Goal: Task Accomplishment & Management: Complete application form

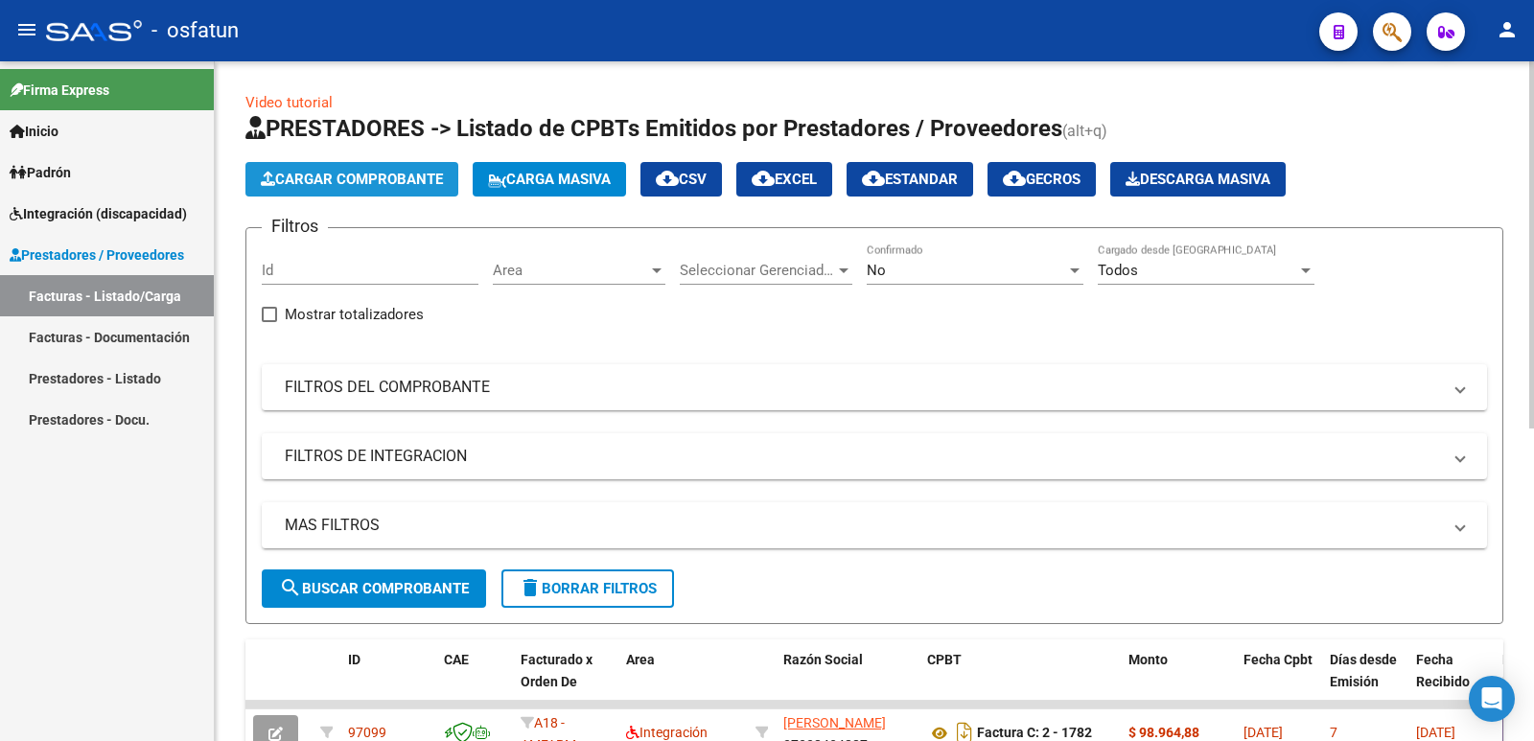
click at [316, 186] on span "Cargar Comprobante" at bounding box center [352, 179] width 182 height 17
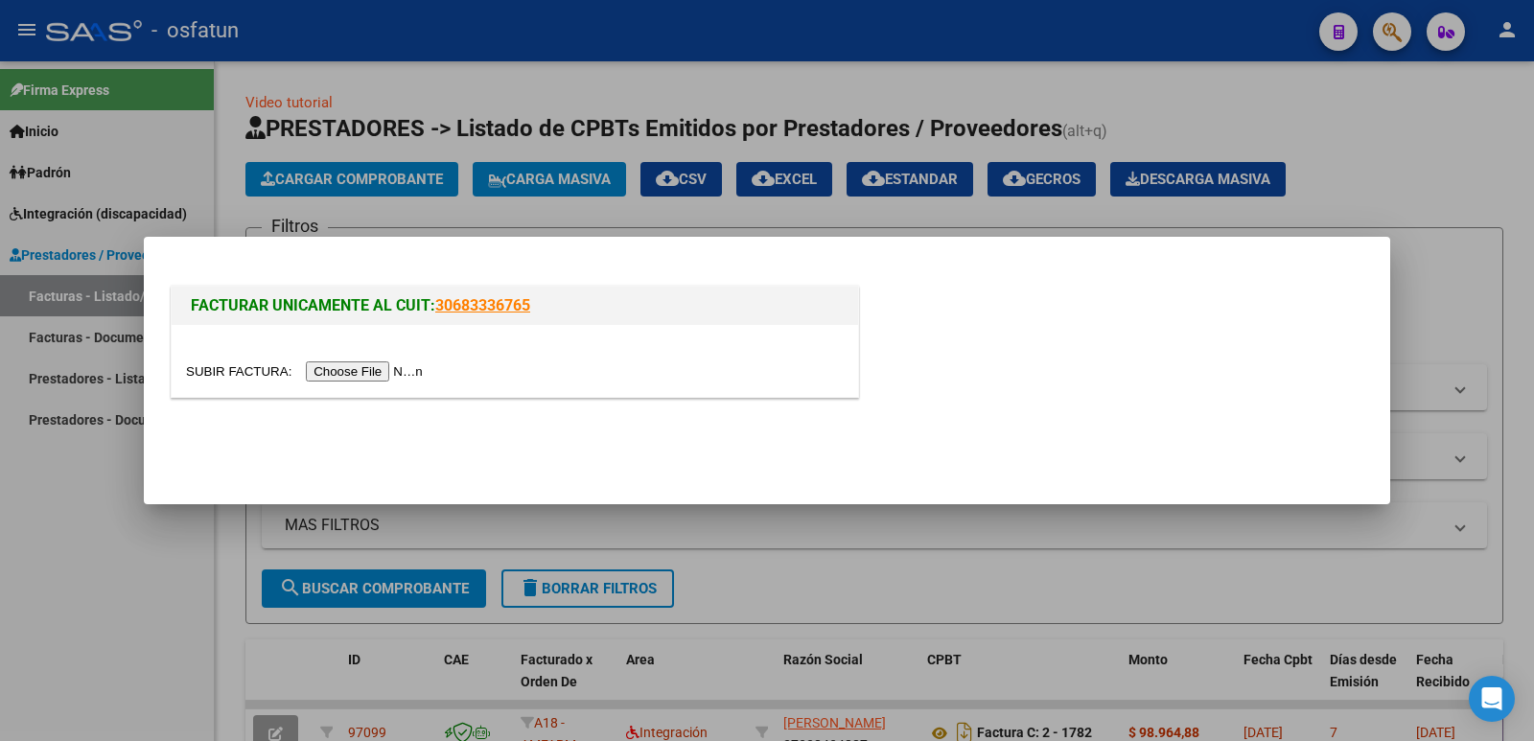
click at [345, 375] on input "file" at bounding box center [307, 371] width 242 height 20
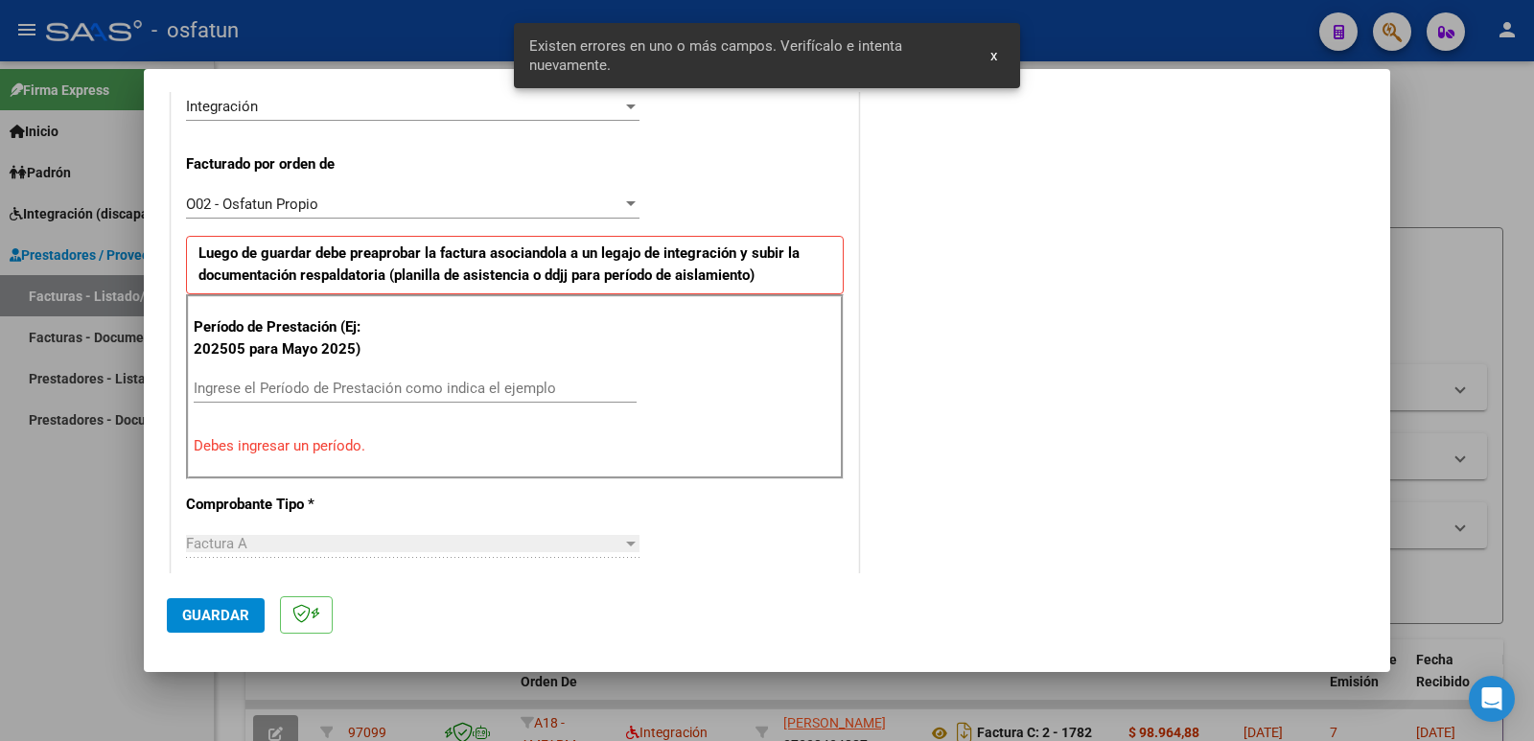
scroll to position [392, 0]
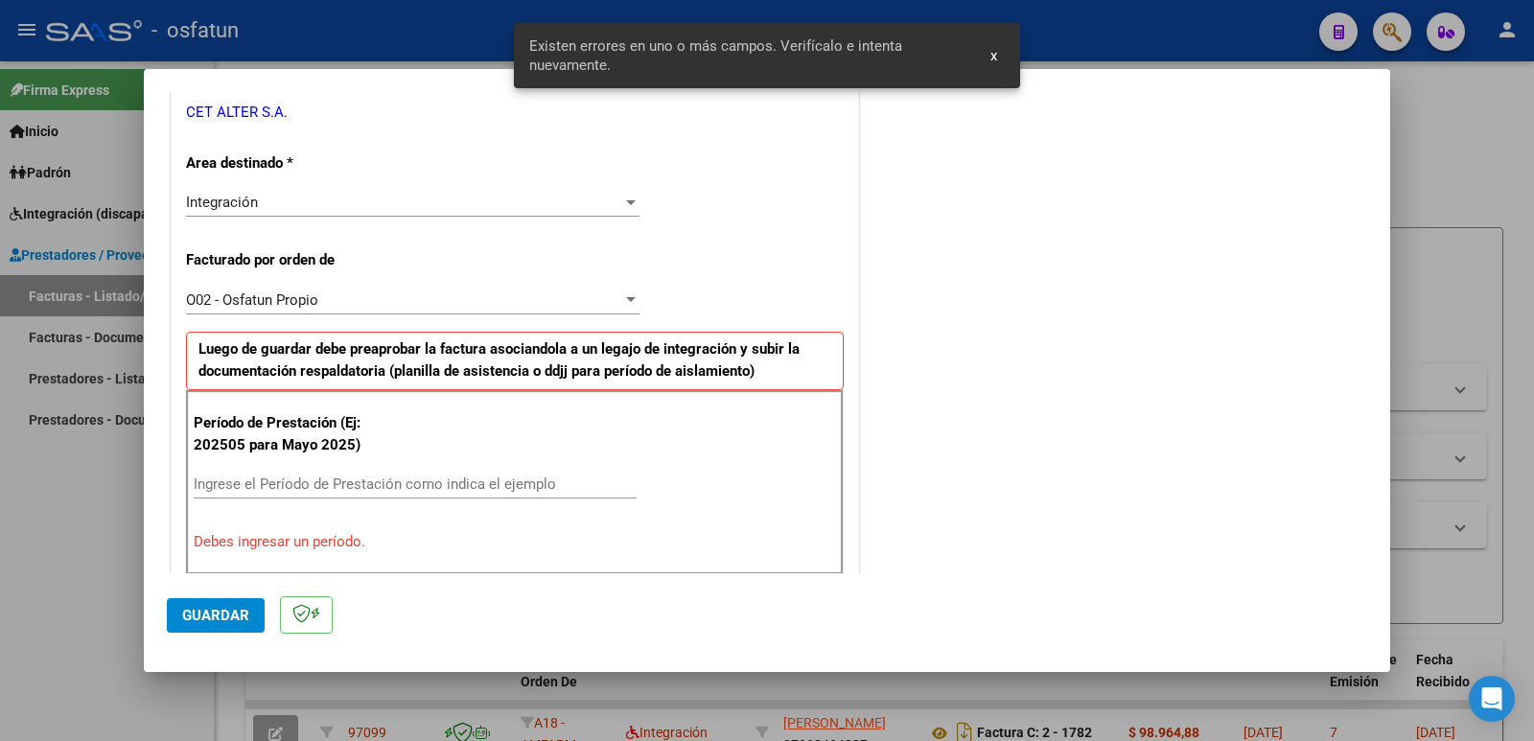
click at [355, 487] on input "Ingrese el Período de Prestación como indica el ejemplo" at bounding box center [415, 483] width 443 height 17
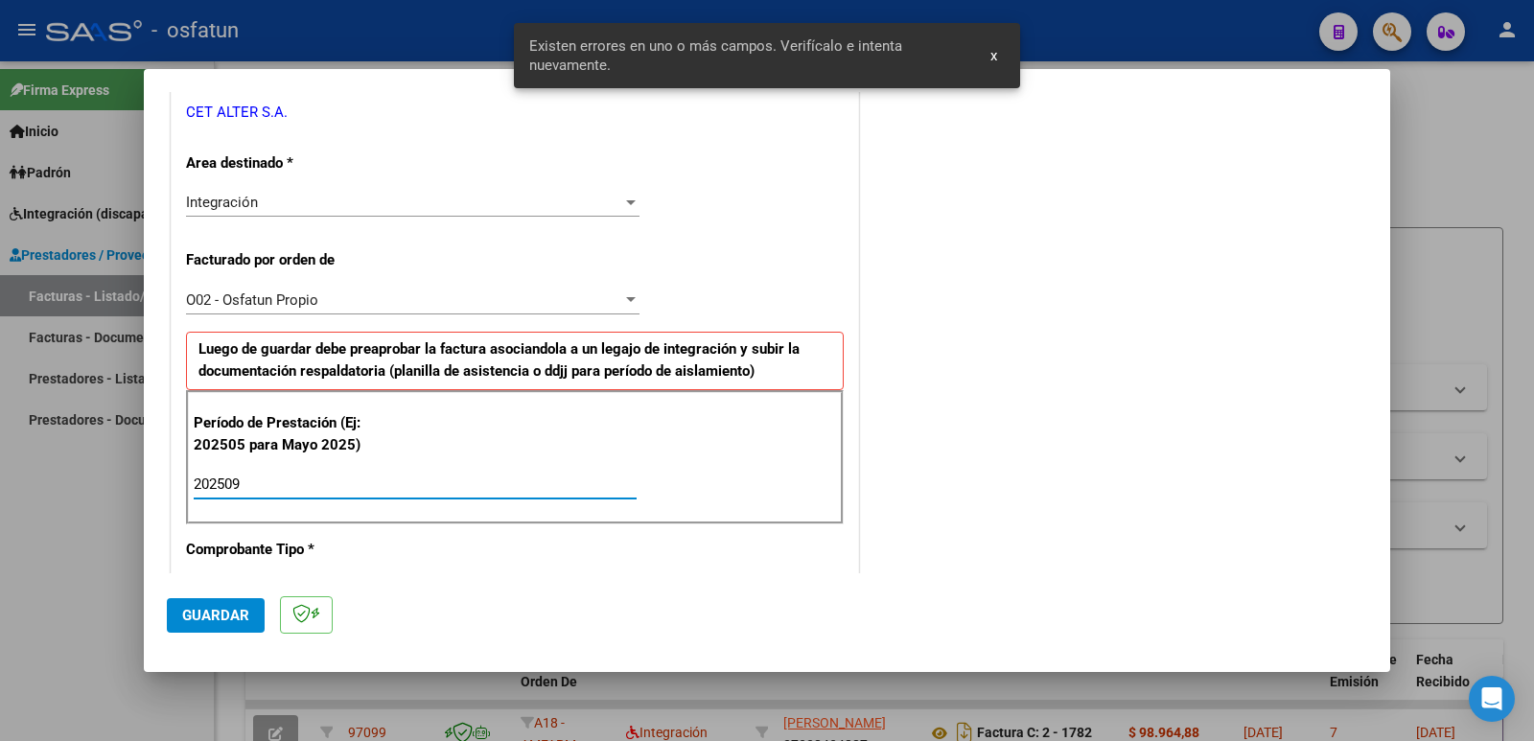
type input "202509"
click at [243, 603] on button "Guardar" at bounding box center [216, 615] width 98 height 35
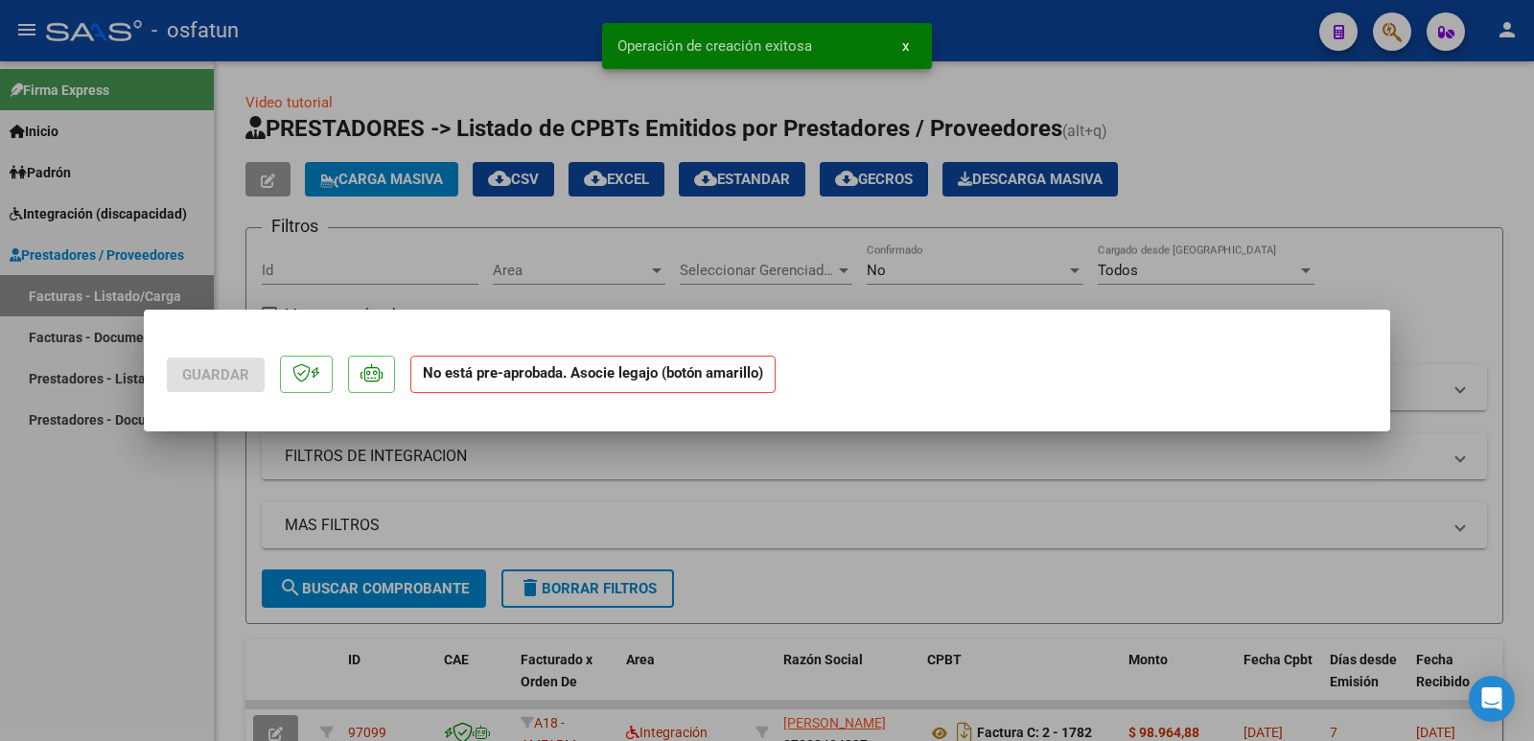
scroll to position [0, 0]
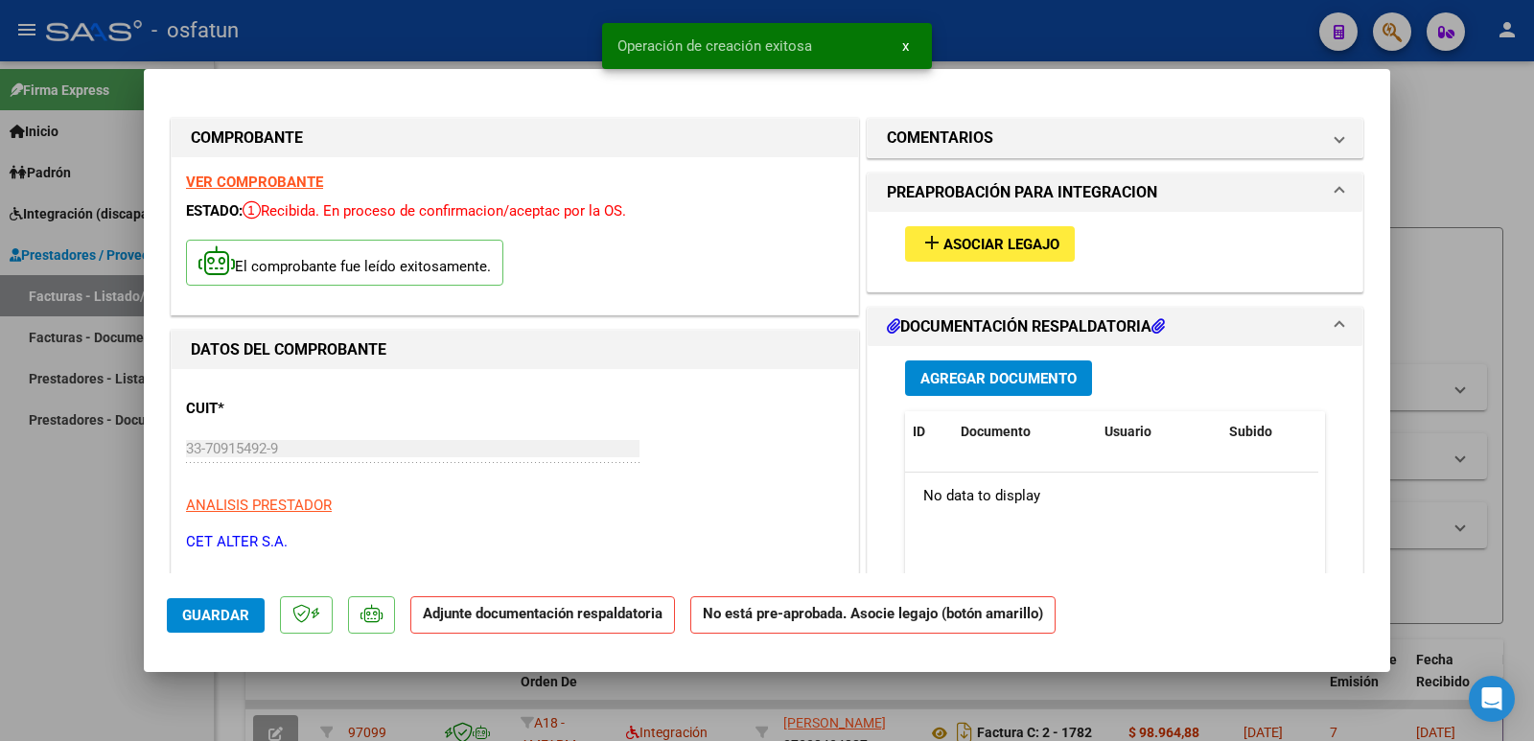
click at [929, 253] on mat-icon "add" at bounding box center [931, 242] width 23 height 23
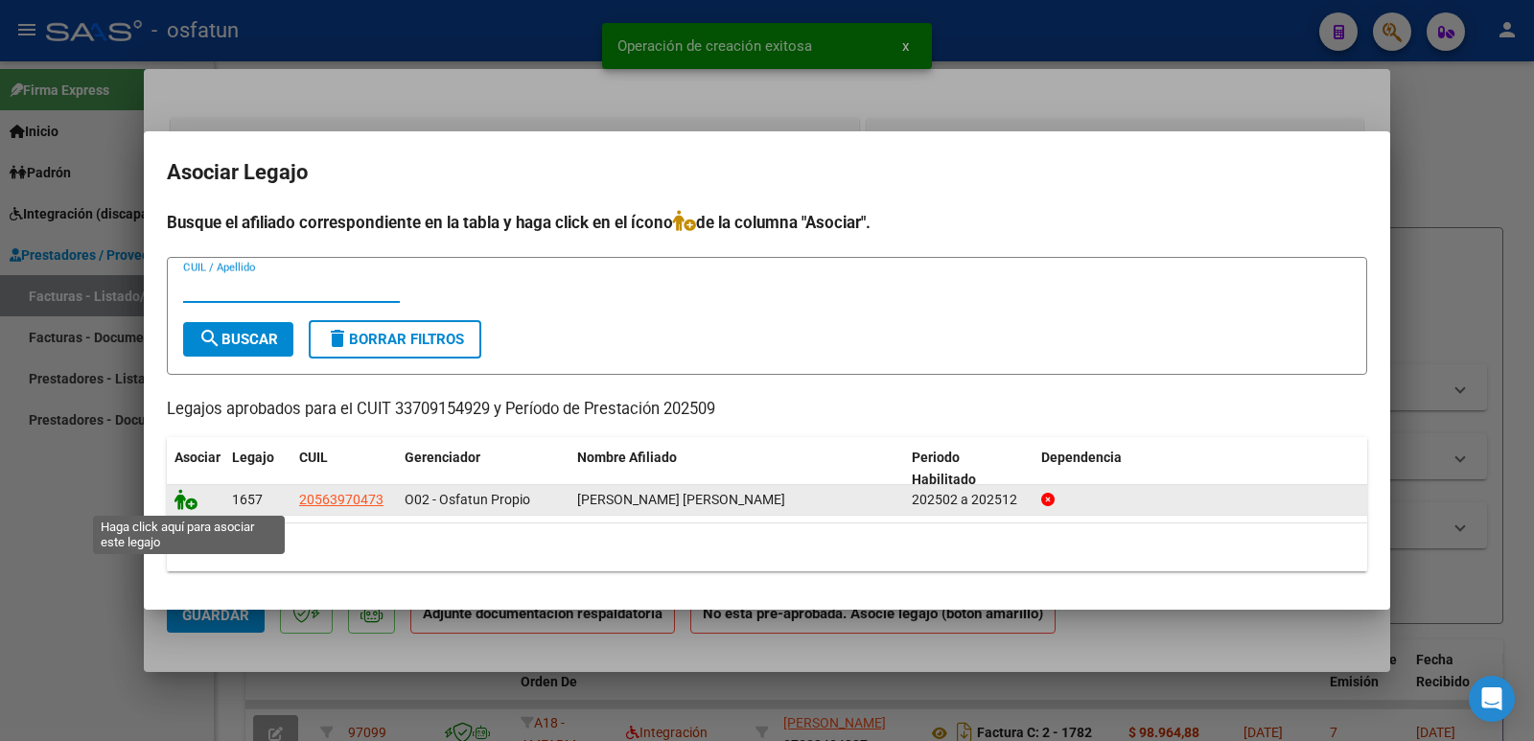
click at [189, 497] on icon at bounding box center [185, 499] width 23 height 21
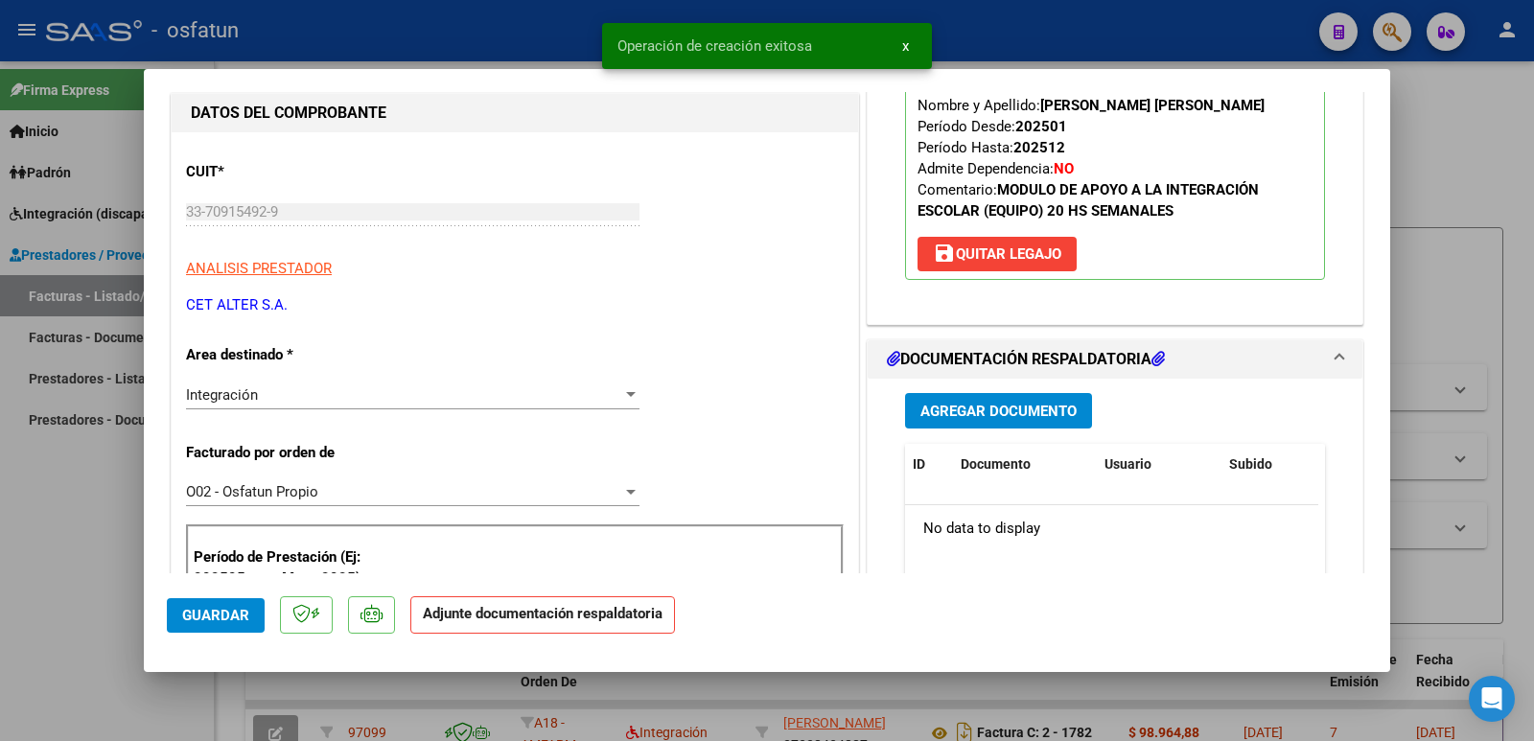
scroll to position [383, 0]
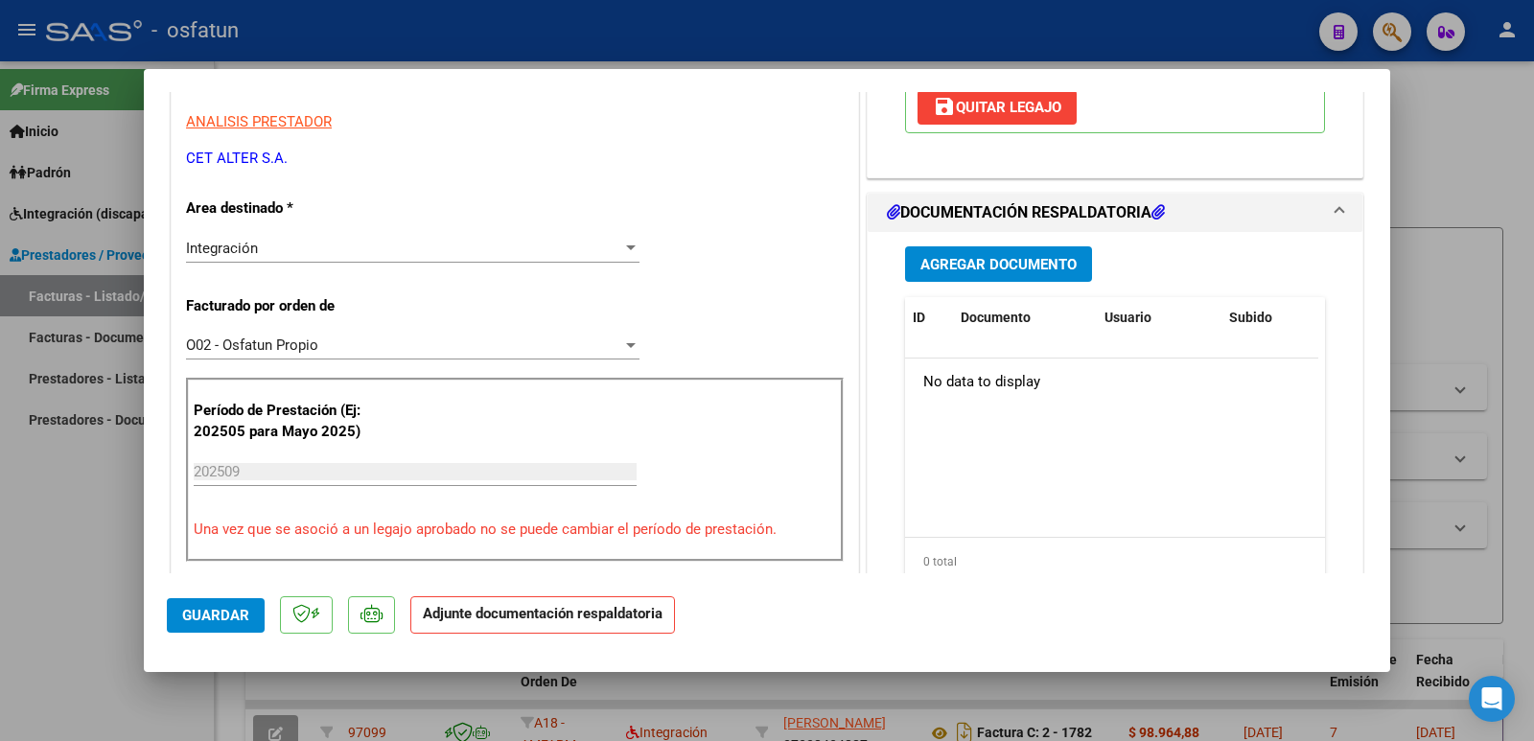
click at [985, 264] on span "Agregar Documento" at bounding box center [998, 264] width 156 height 17
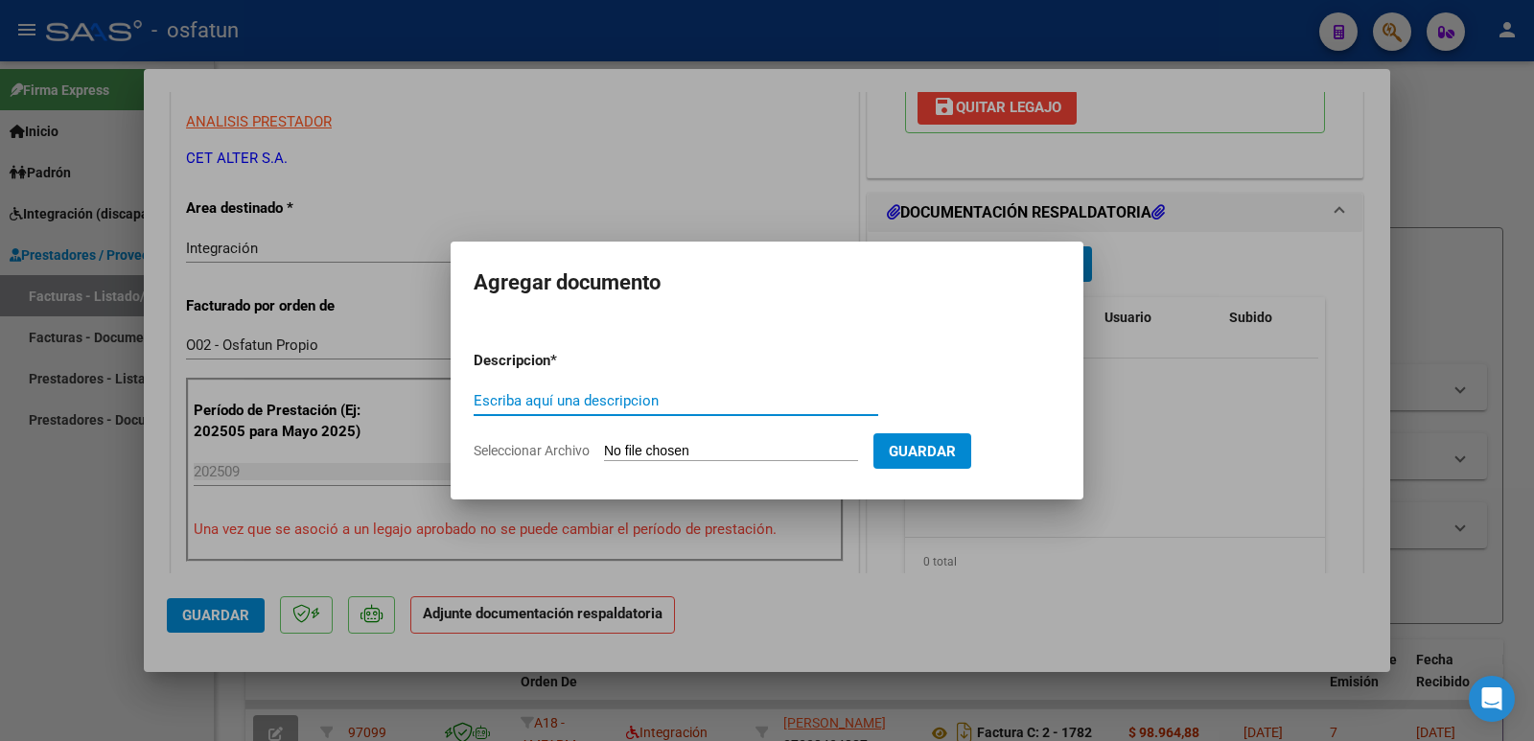
click at [579, 405] on input "Escriba aquí una descripcion" at bounding box center [675, 400] width 404 height 17
type input "asistencia"
click at [835, 449] on input "Seleccionar Archivo" at bounding box center [731, 452] width 254 height 18
type input "C:\fakepath\[PERSON_NAME] Sept.pdf"
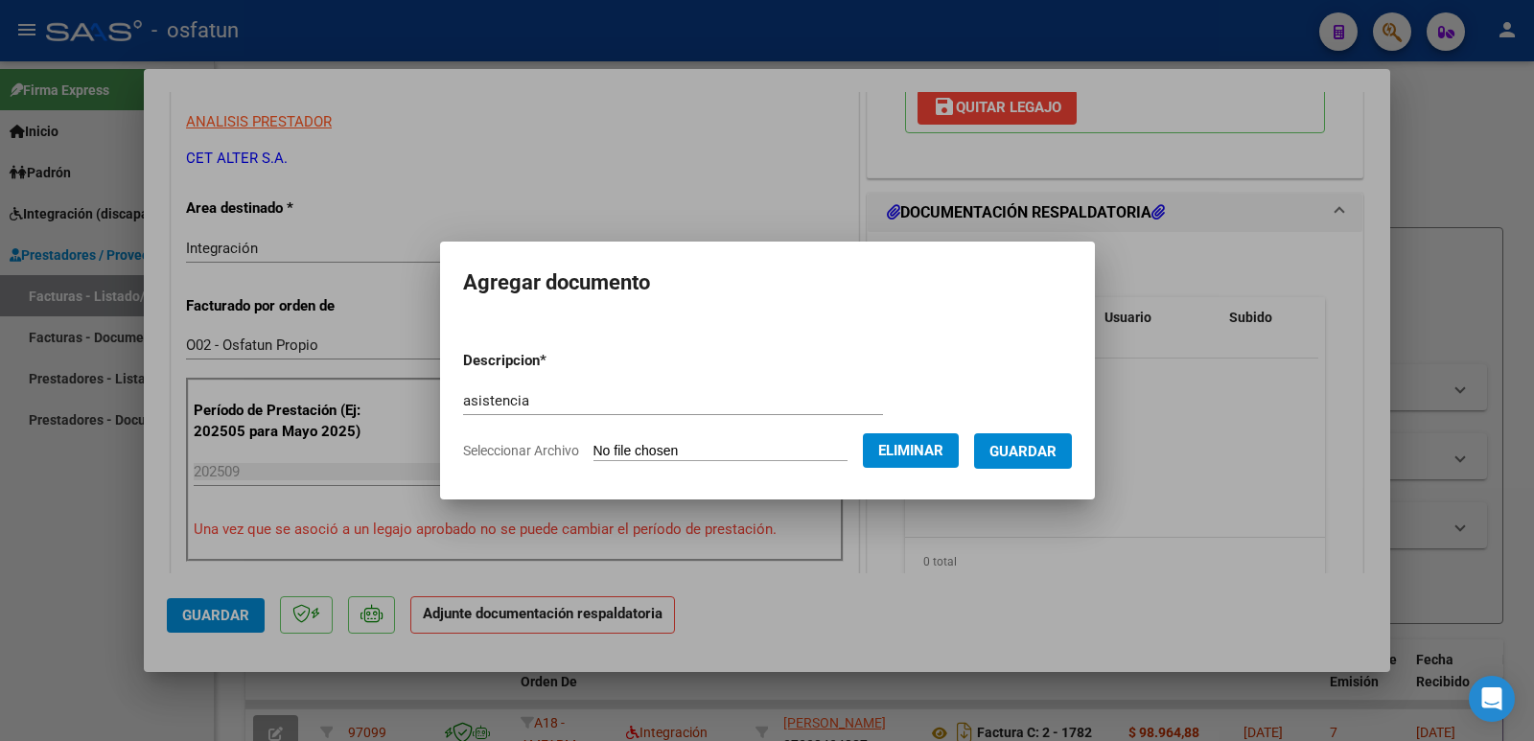
click at [1072, 473] on form "Descripcion * asistencia Escriba aquí una descripcion Seleccionar Archivo Elimi…" at bounding box center [767, 405] width 609 height 140
click at [1056, 457] on span "Guardar" at bounding box center [1022, 451] width 67 height 17
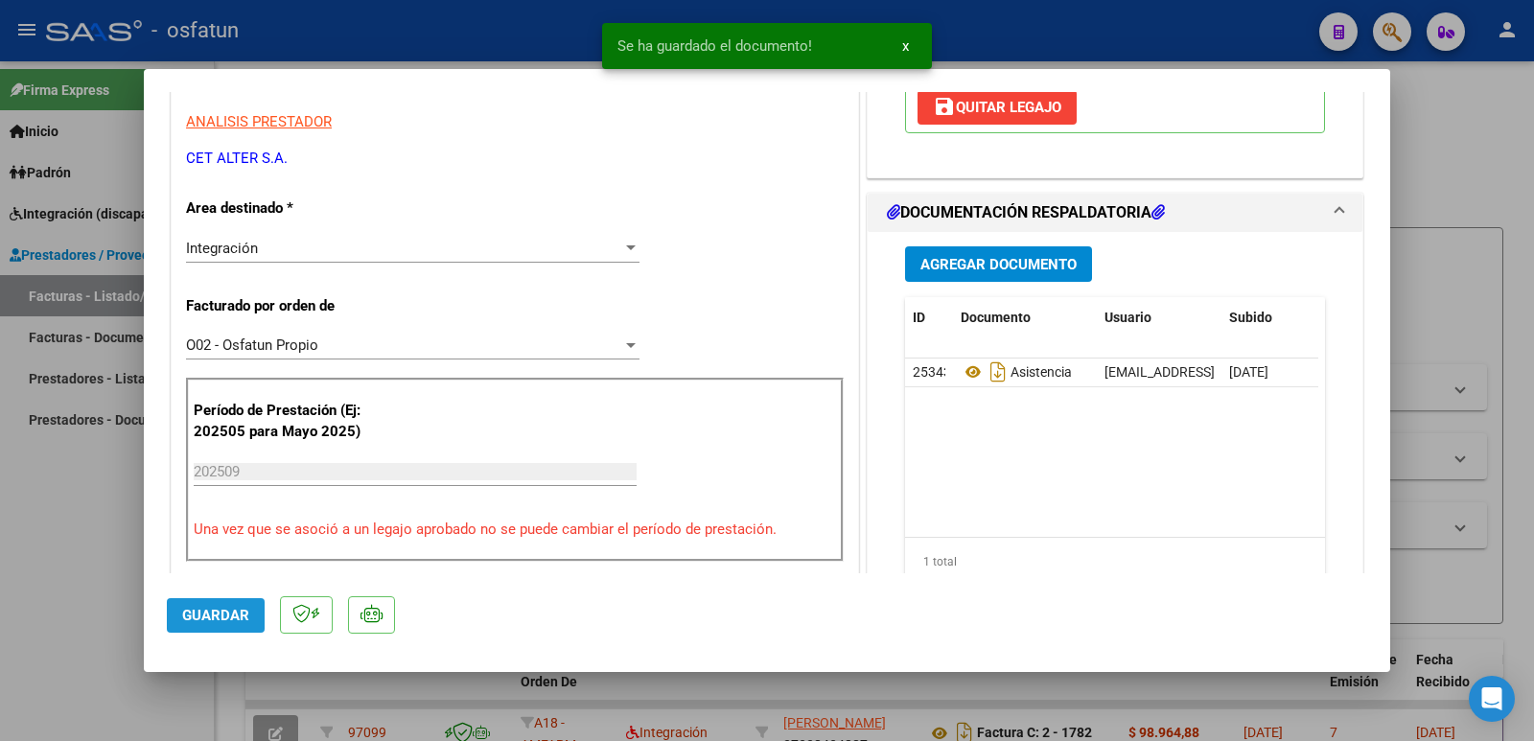
click at [239, 614] on span "Guardar" at bounding box center [215, 615] width 67 height 17
click at [237, 616] on span "Guardar" at bounding box center [215, 615] width 67 height 17
click at [268, 596] on mat-dialog-actions "Guardar" at bounding box center [767, 611] width 1200 height 76
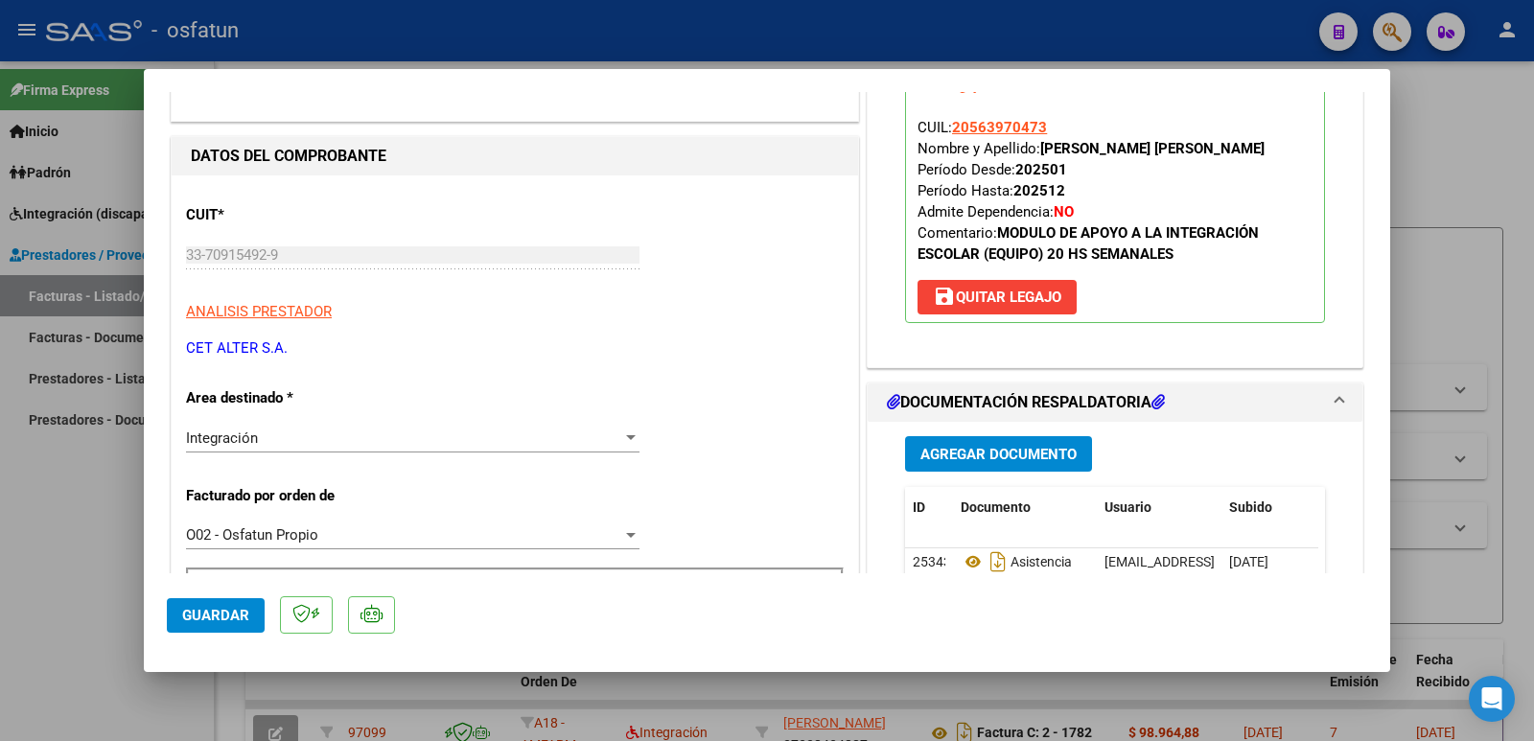
scroll to position [192, 0]
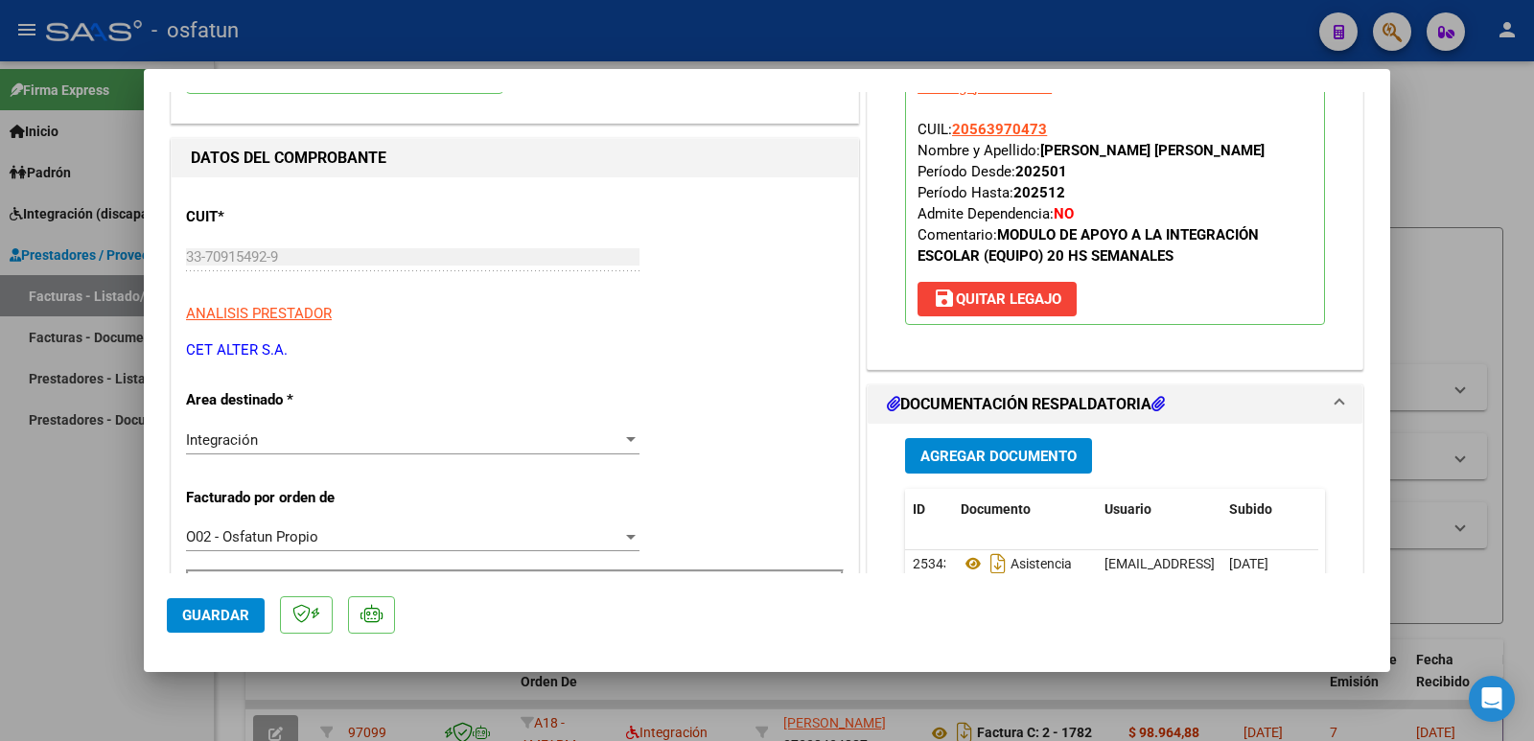
click at [212, 614] on span "Guardar" at bounding box center [215, 615] width 67 height 17
click at [216, 614] on span "Guardar" at bounding box center [215, 615] width 67 height 17
click at [205, 604] on button "Guardar" at bounding box center [216, 615] width 98 height 35
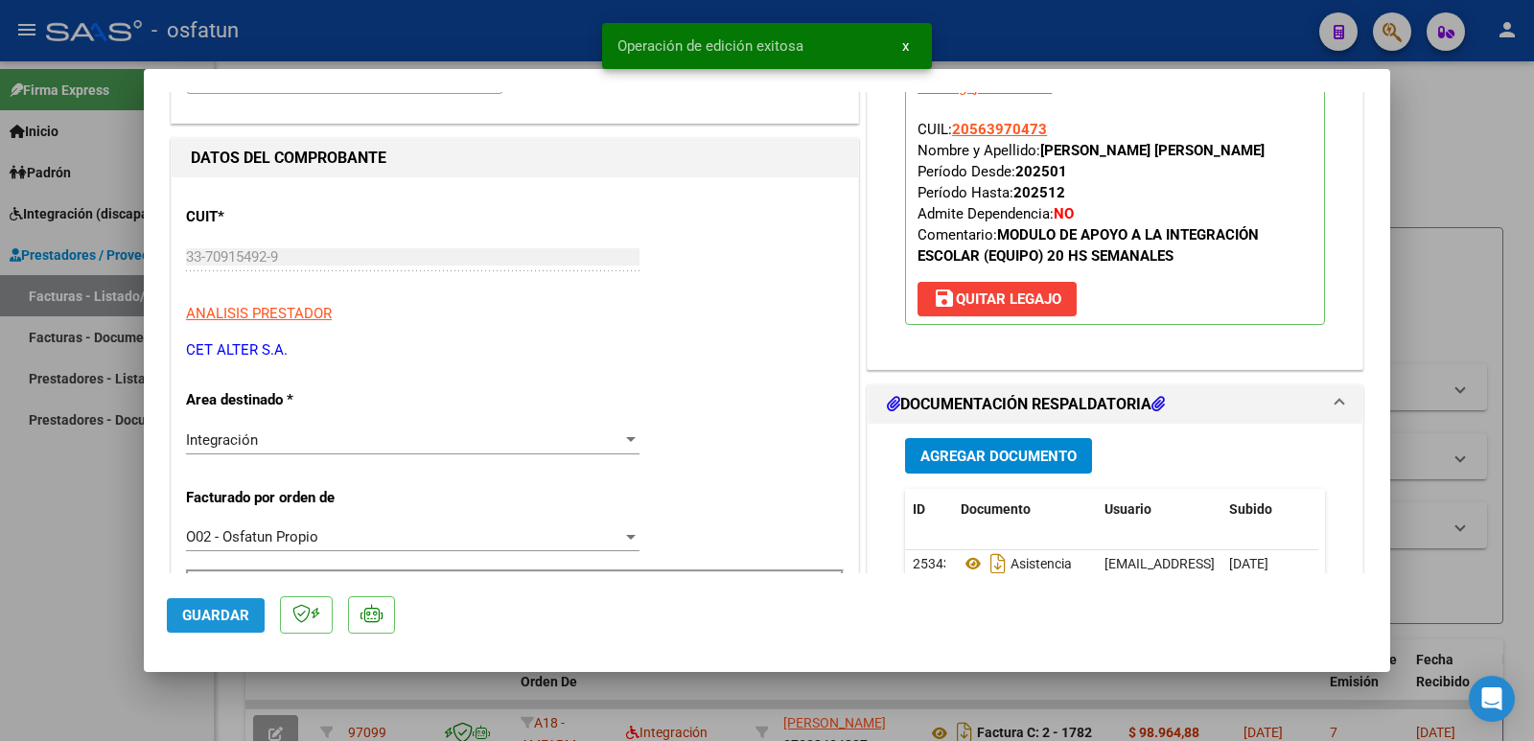
click at [212, 611] on span "Guardar" at bounding box center [215, 615] width 67 height 17
click at [62, 539] on div at bounding box center [767, 370] width 1534 height 741
type input "$ 0,00"
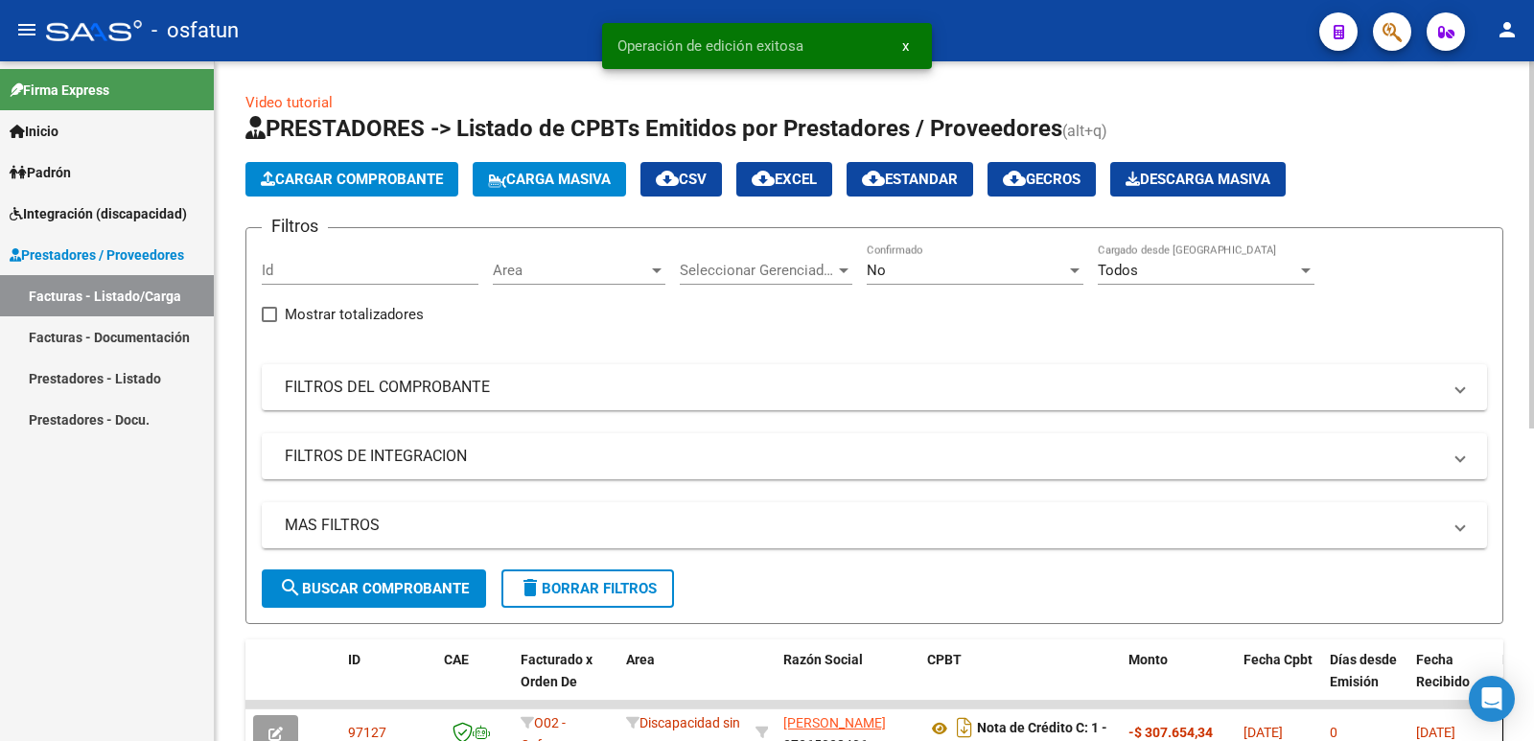
click at [360, 189] on button "Cargar Comprobante" at bounding box center [351, 179] width 213 height 35
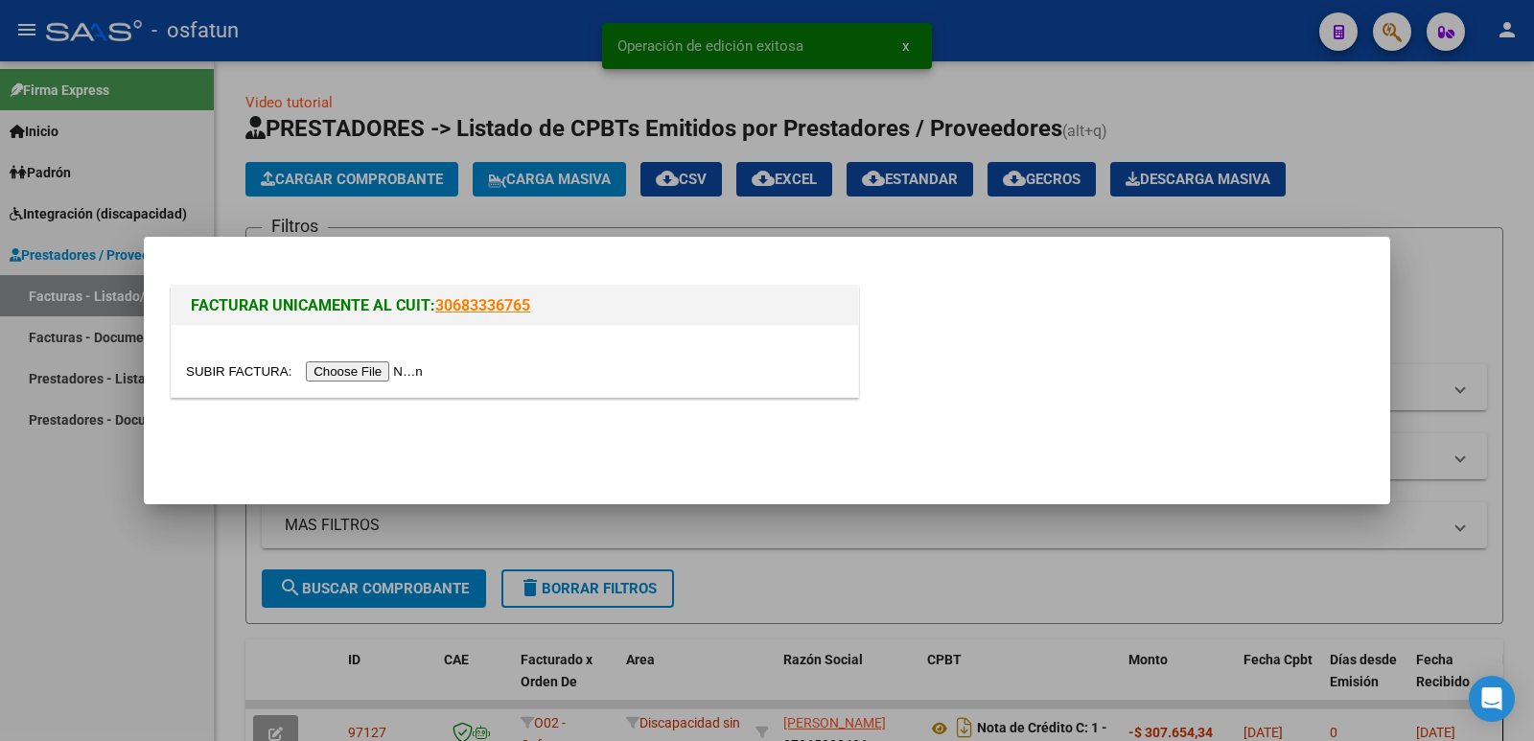
click at [366, 362] on input "file" at bounding box center [307, 371] width 242 height 20
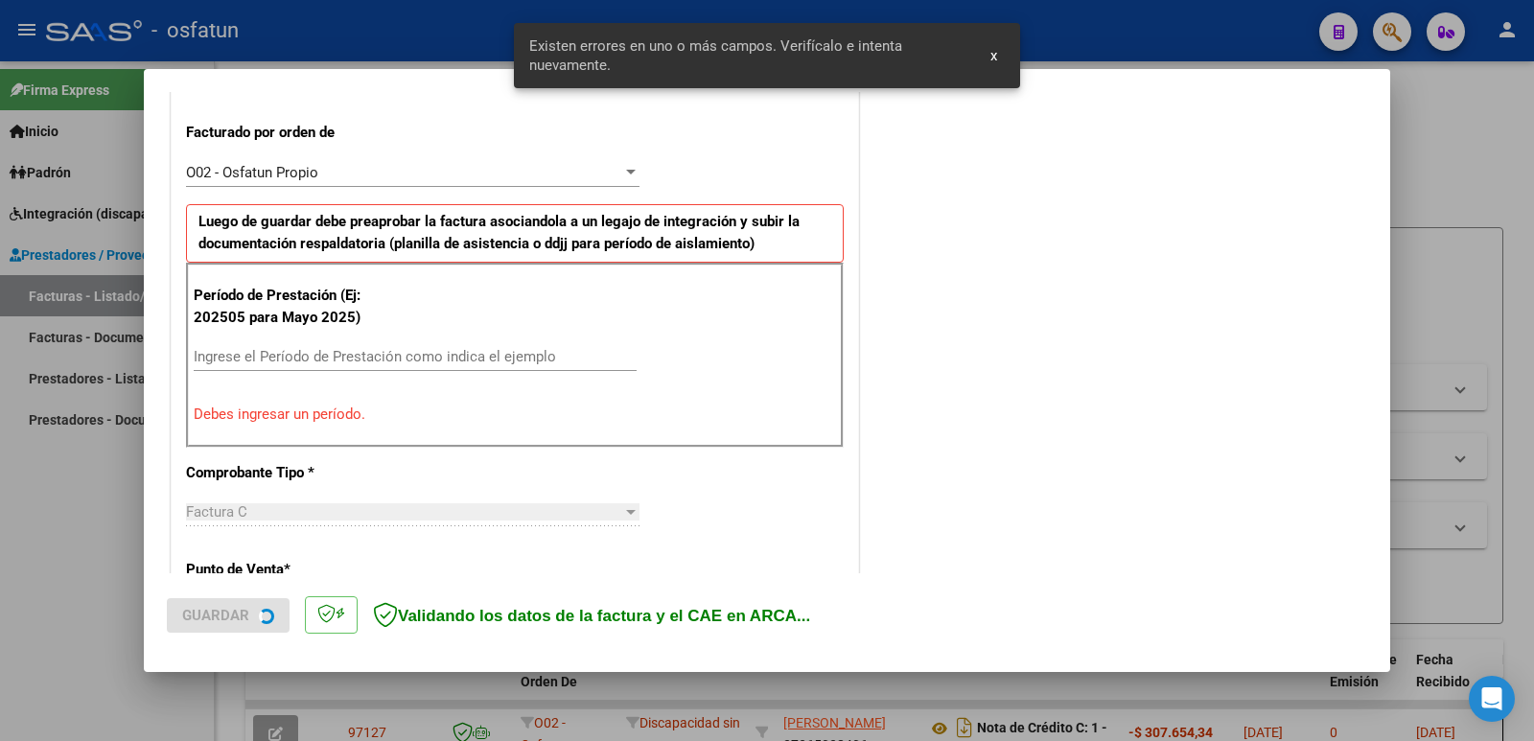
scroll to position [523, 0]
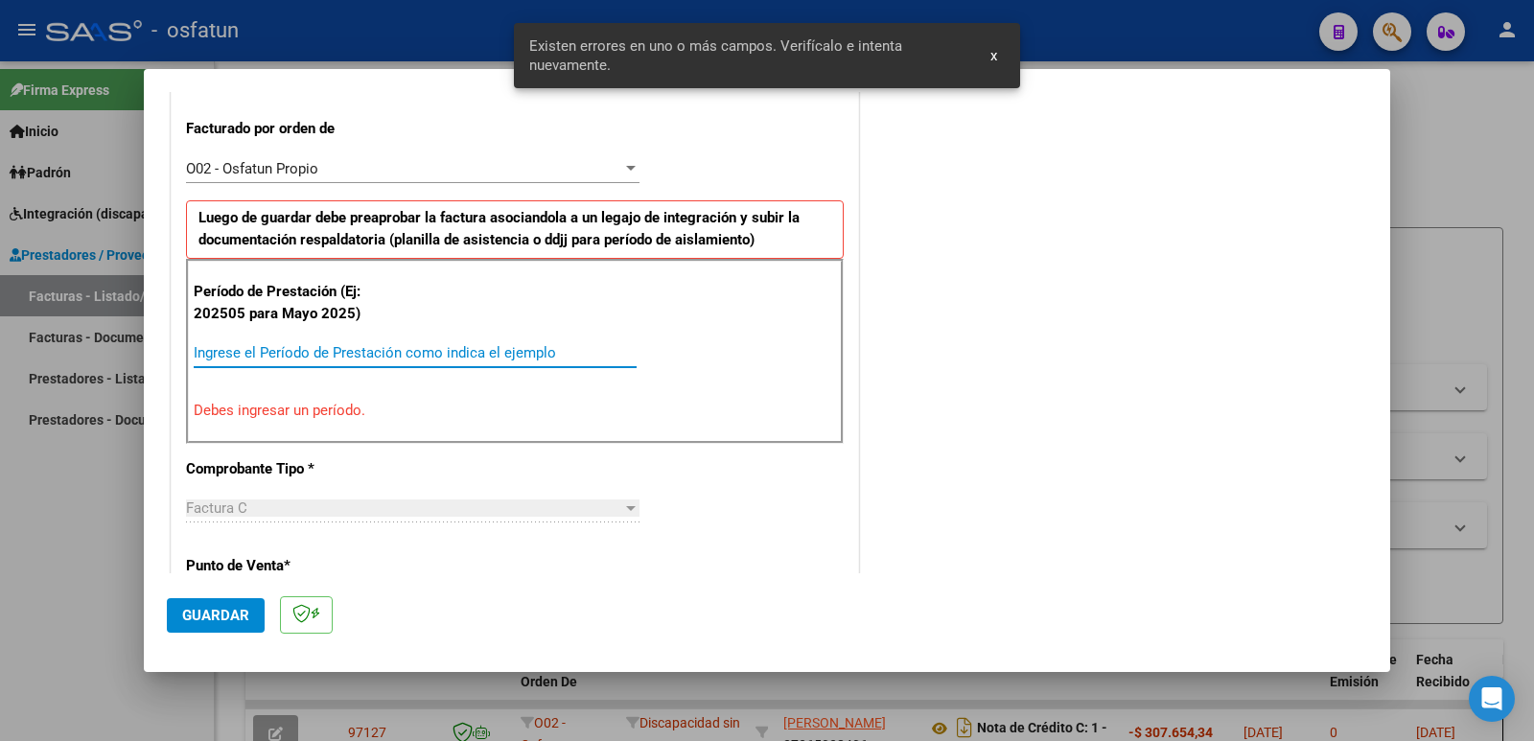
click at [372, 361] on input "Ingrese el Período de Prestación como indica el ejemplo" at bounding box center [415, 352] width 443 height 17
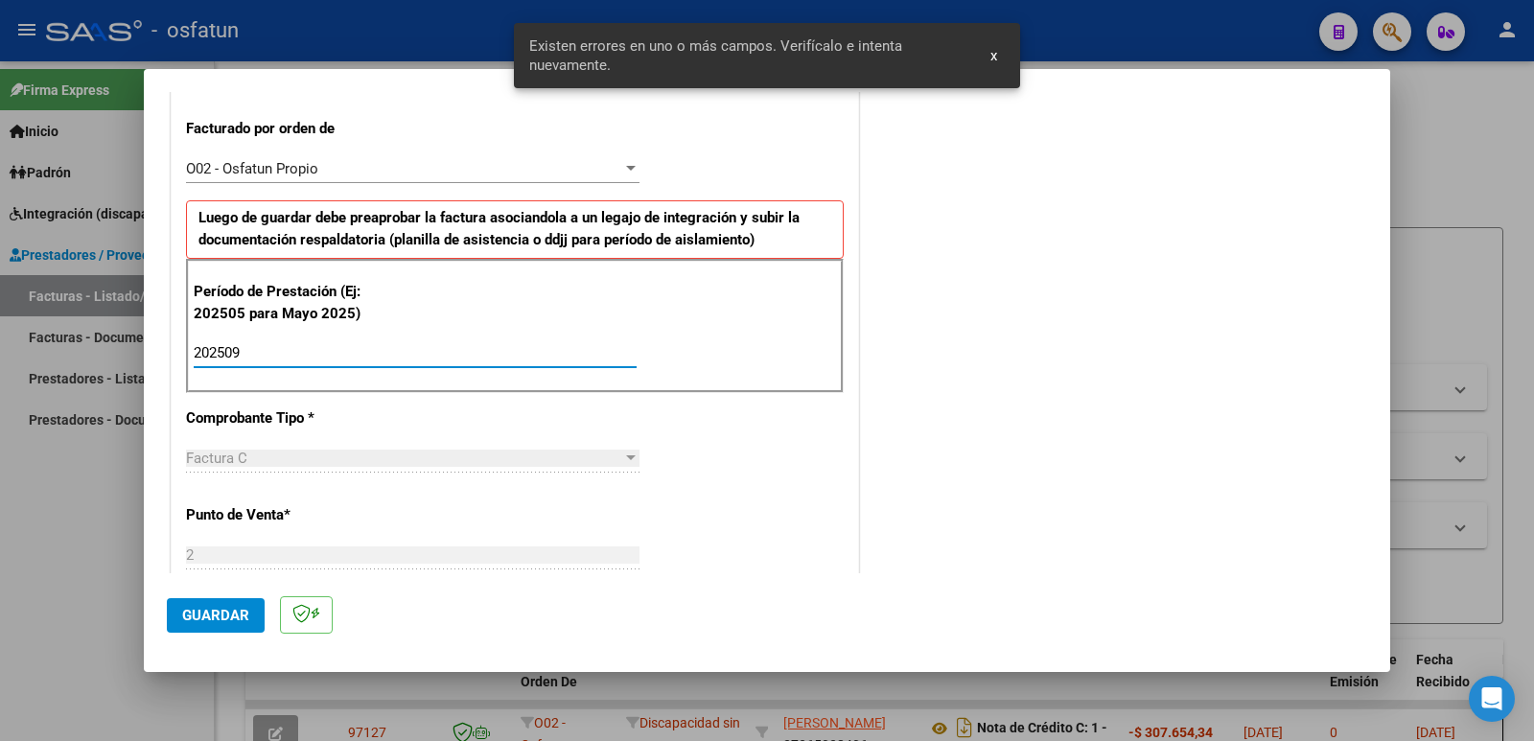
type input "202509"
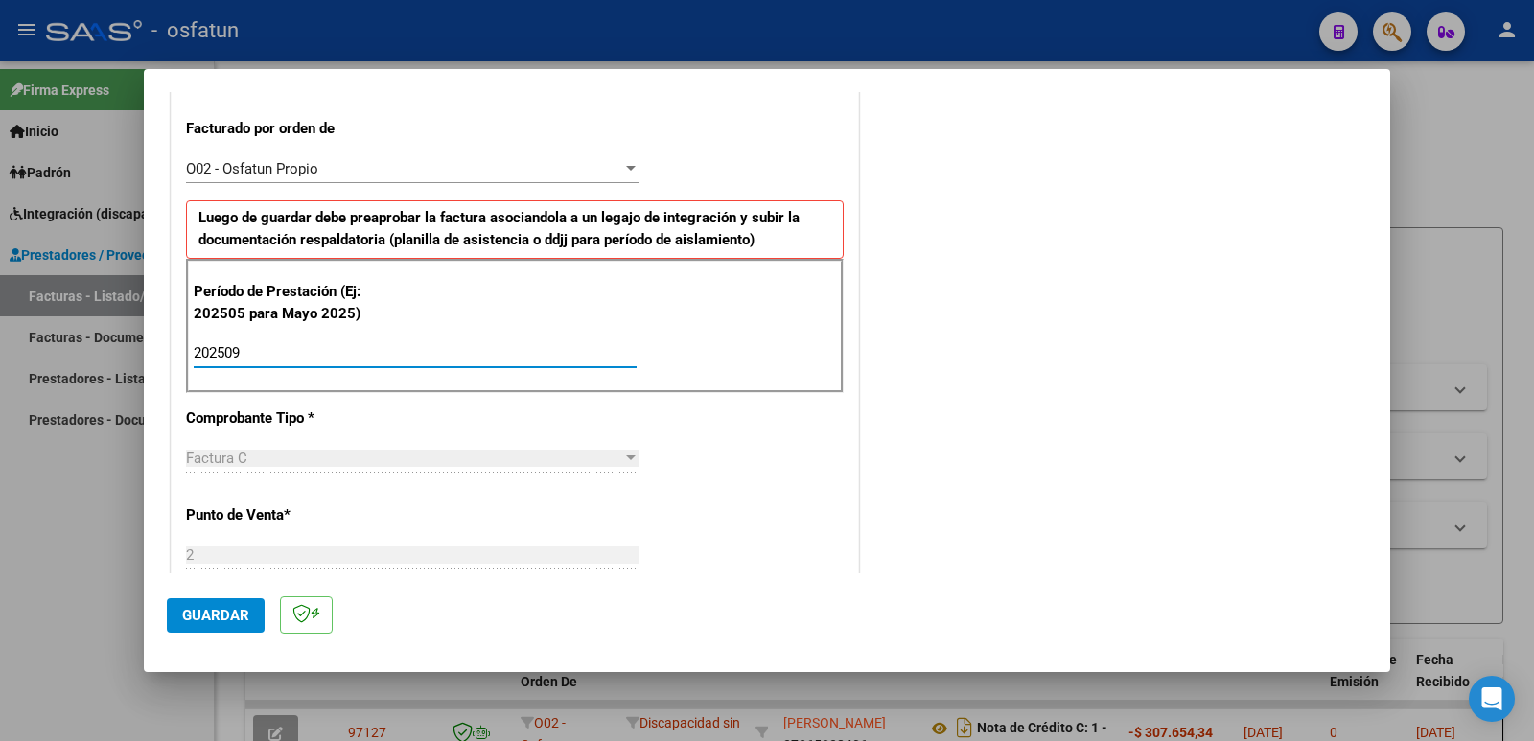
click at [198, 616] on span "Guardar" at bounding box center [215, 615] width 67 height 17
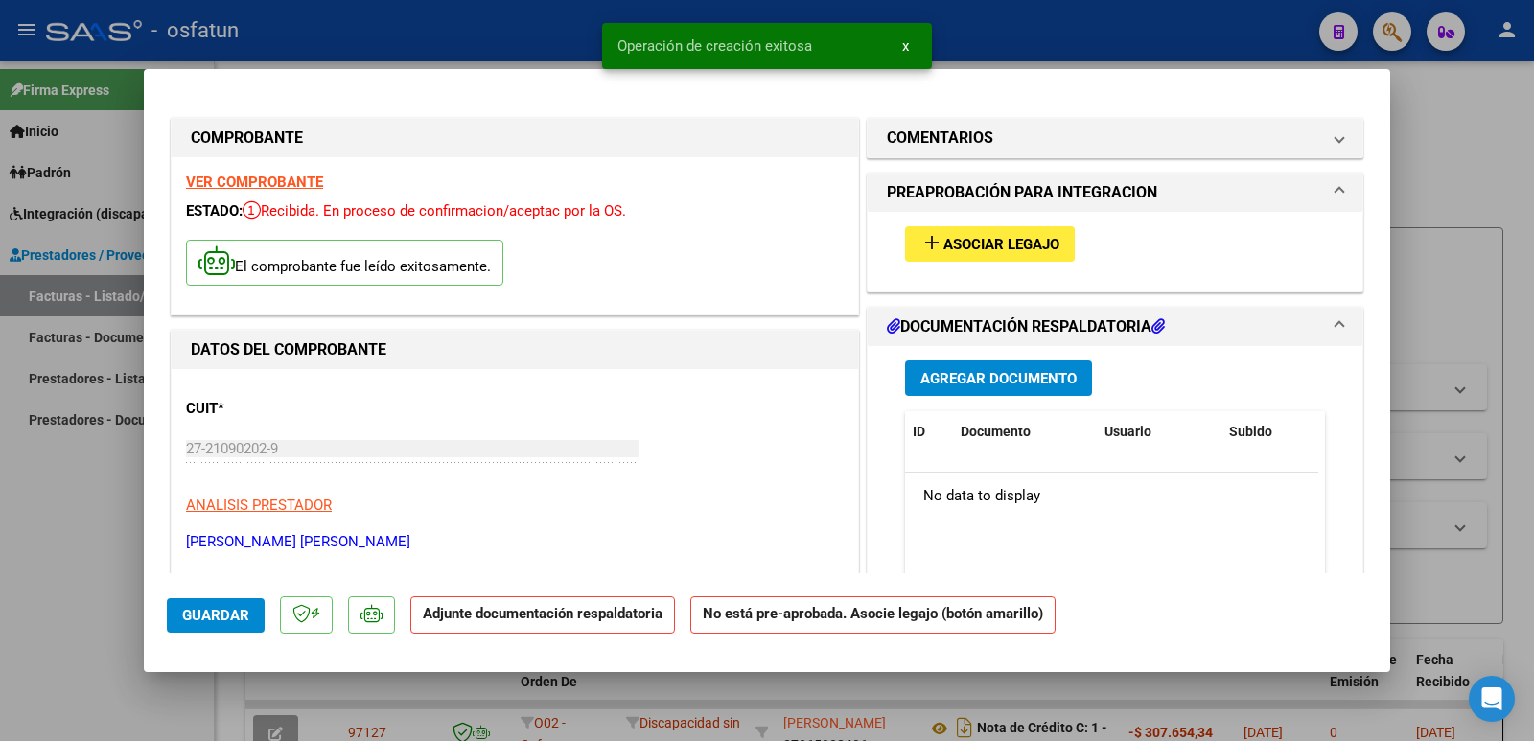
click at [1016, 376] on span "Agregar Documento" at bounding box center [998, 378] width 156 height 17
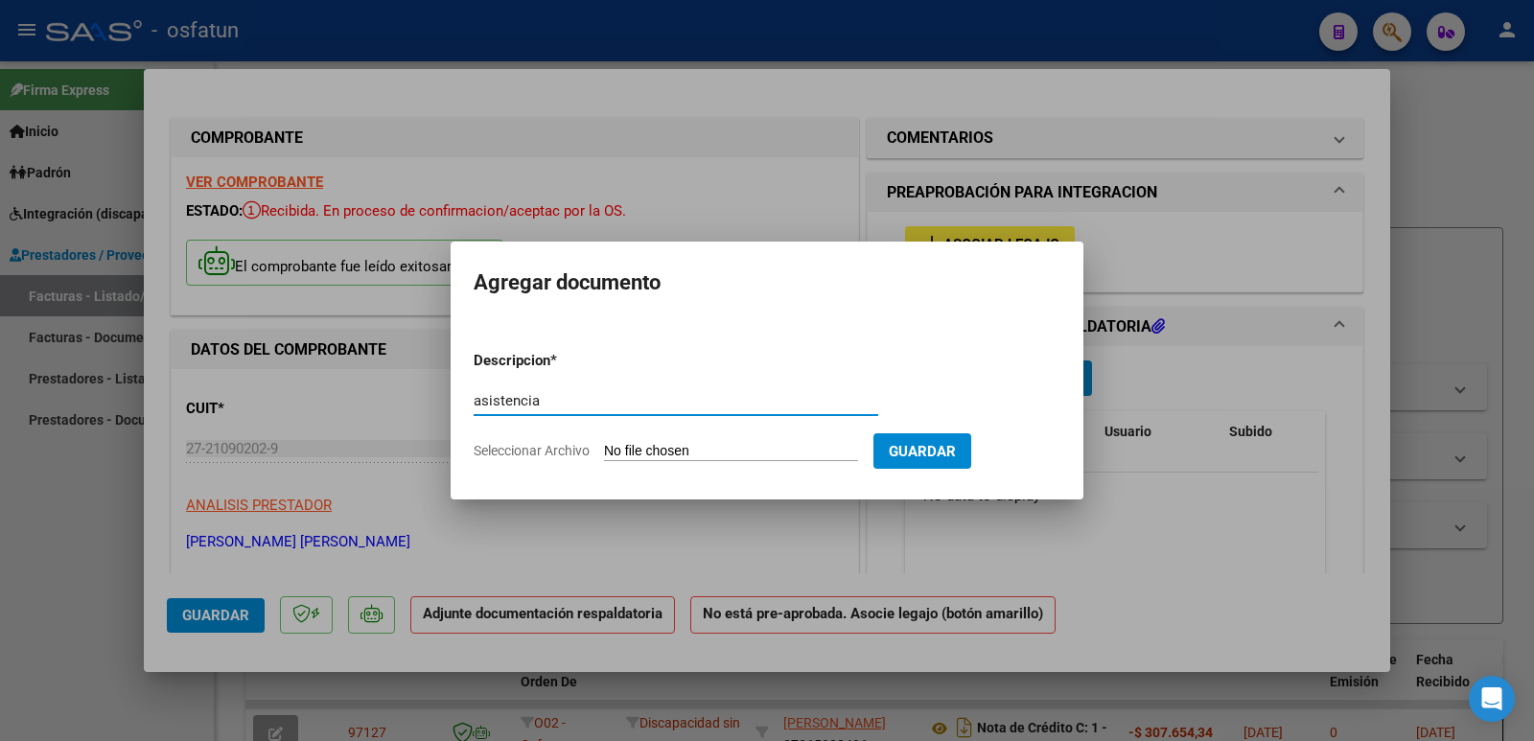
type input "asistencia"
click at [658, 446] on input "Seleccionar Archivo" at bounding box center [731, 452] width 254 height 18
type input "C:\fakepath\PLANILLA [PERSON_NAME] SEPTIEMBRE.jpg"
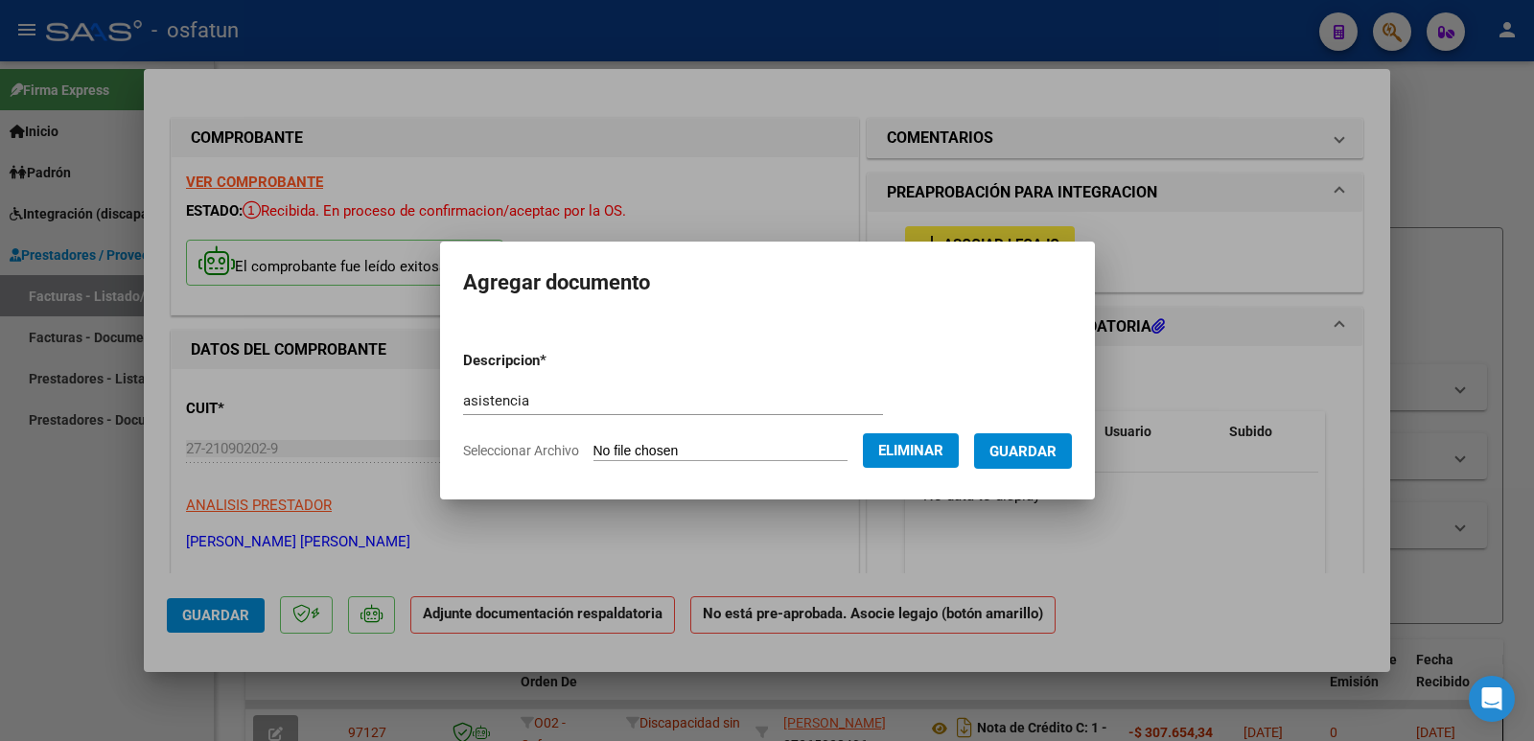
click at [1041, 455] on span "Guardar" at bounding box center [1022, 451] width 67 height 17
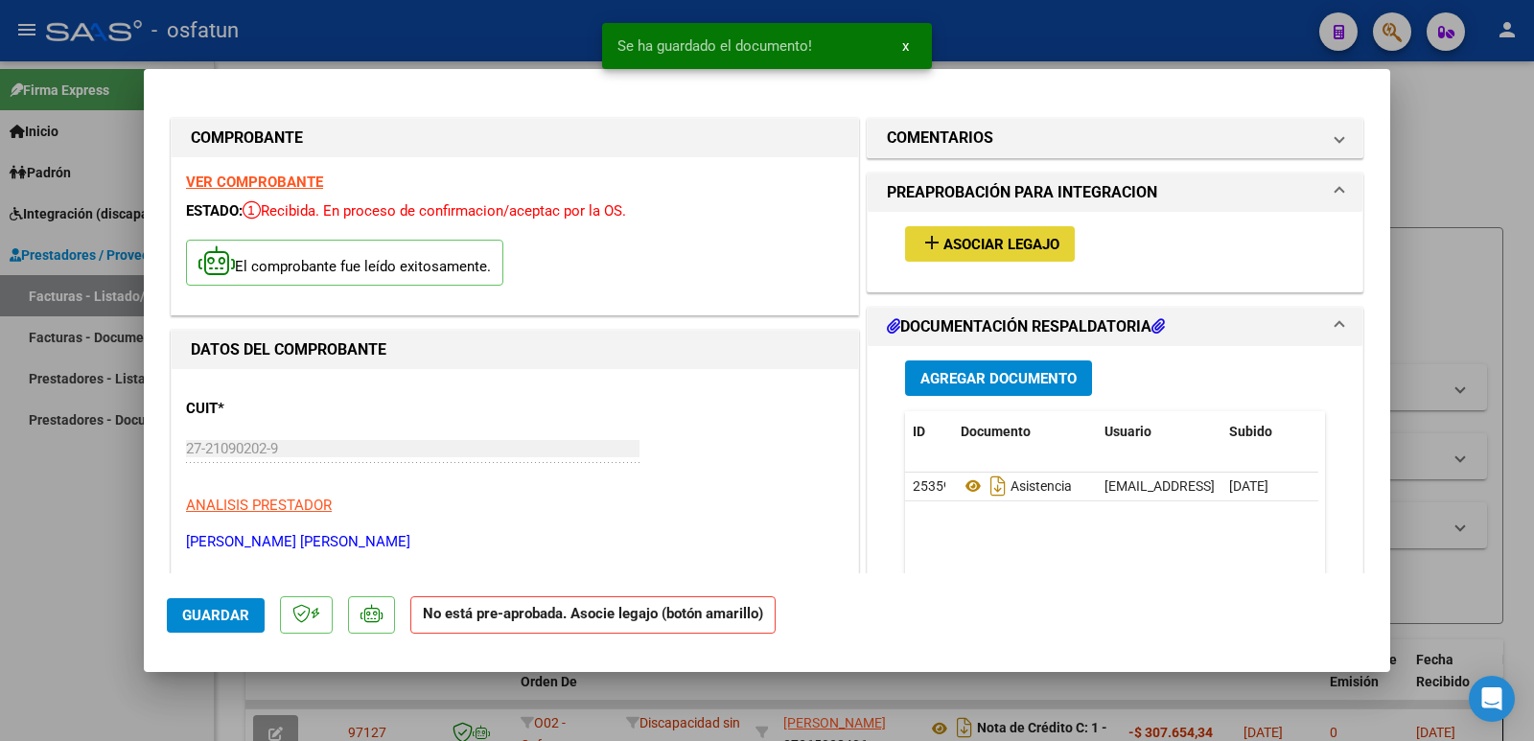
click at [980, 246] on span "Asociar Legajo" at bounding box center [1001, 244] width 116 height 17
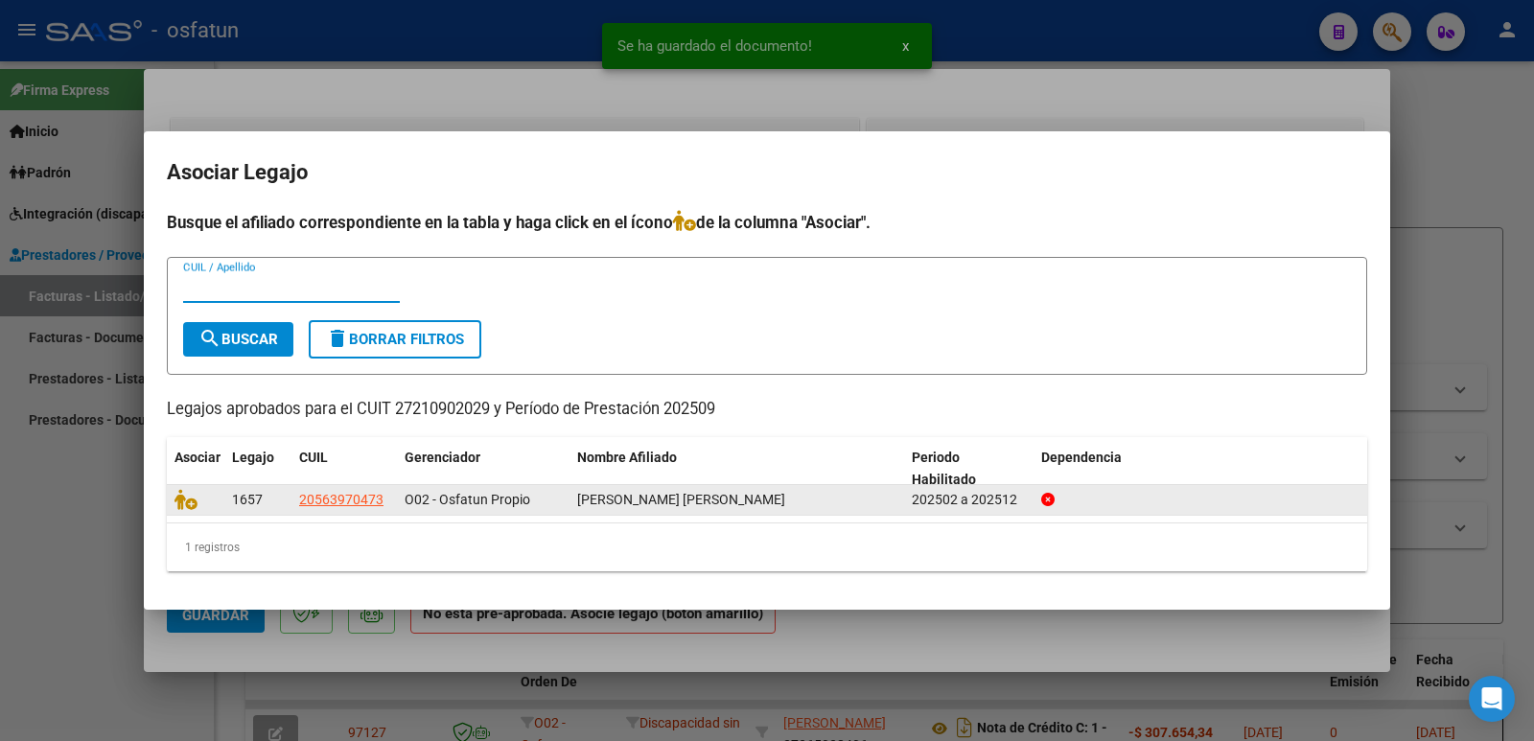
click at [187, 512] on datatable-body-cell at bounding box center [196, 500] width 58 height 30
click at [182, 503] on icon at bounding box center [185, 499] width 23 height 21
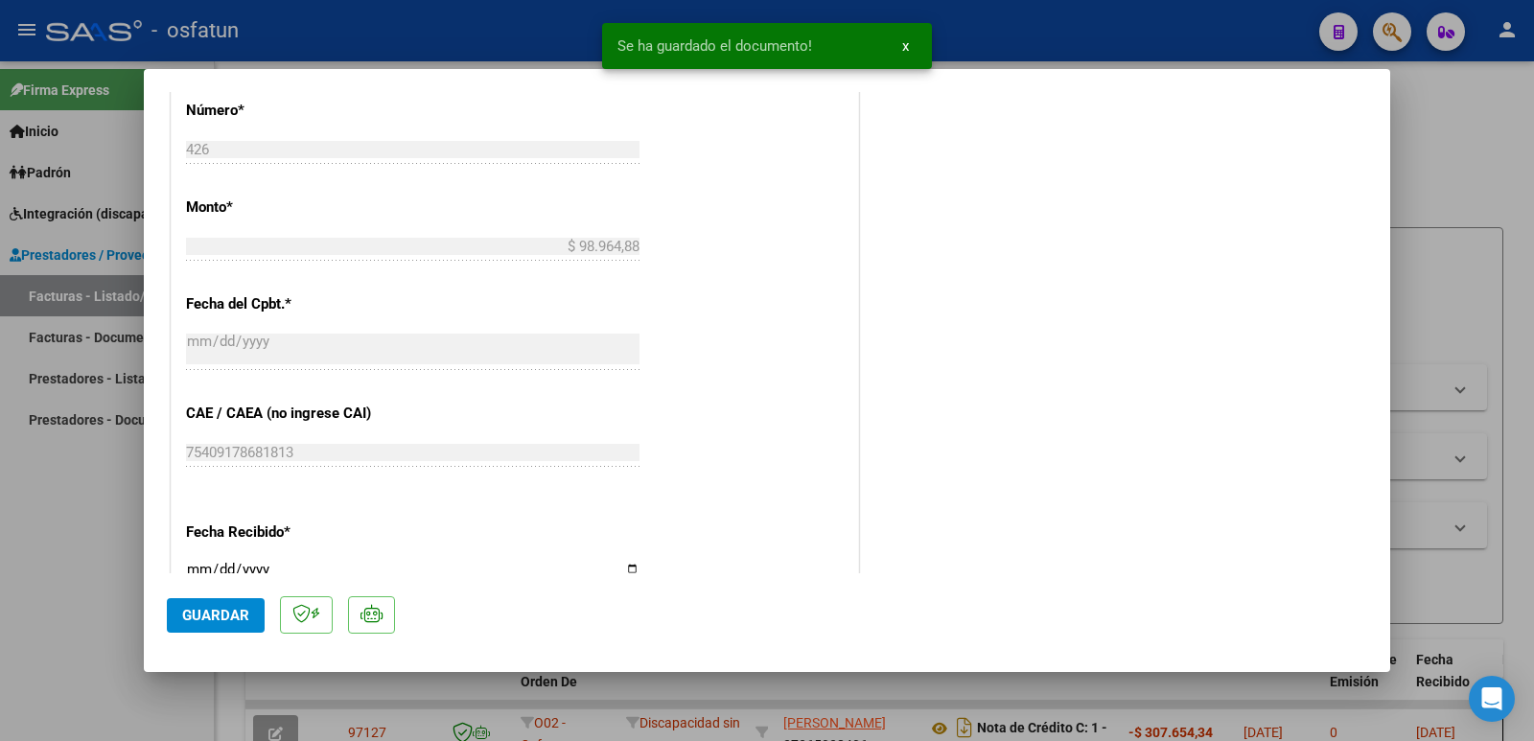
scroll to position [1438, 0]
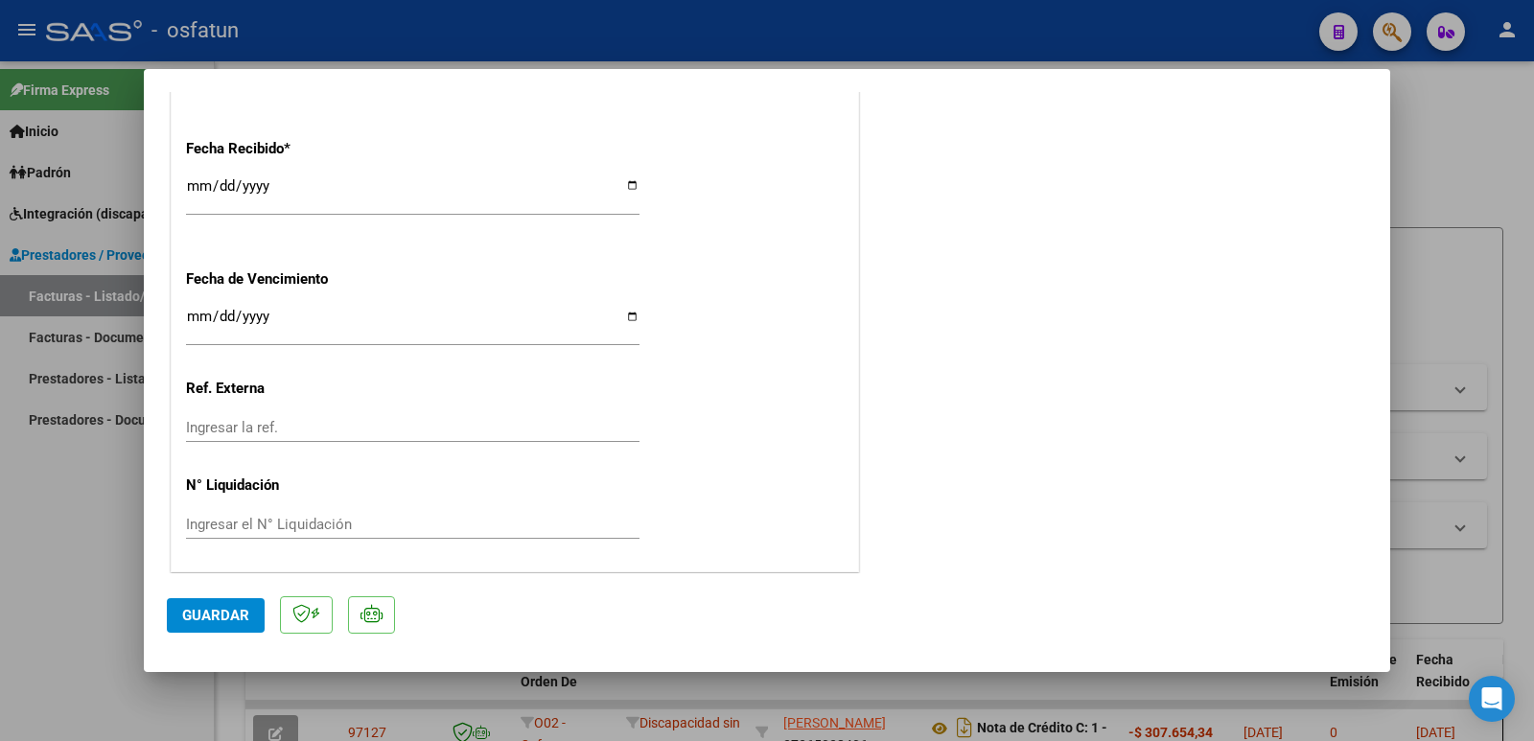
click at [228, 626] on button "Guardar" at bounding box center [216, 615] width 98 height 35
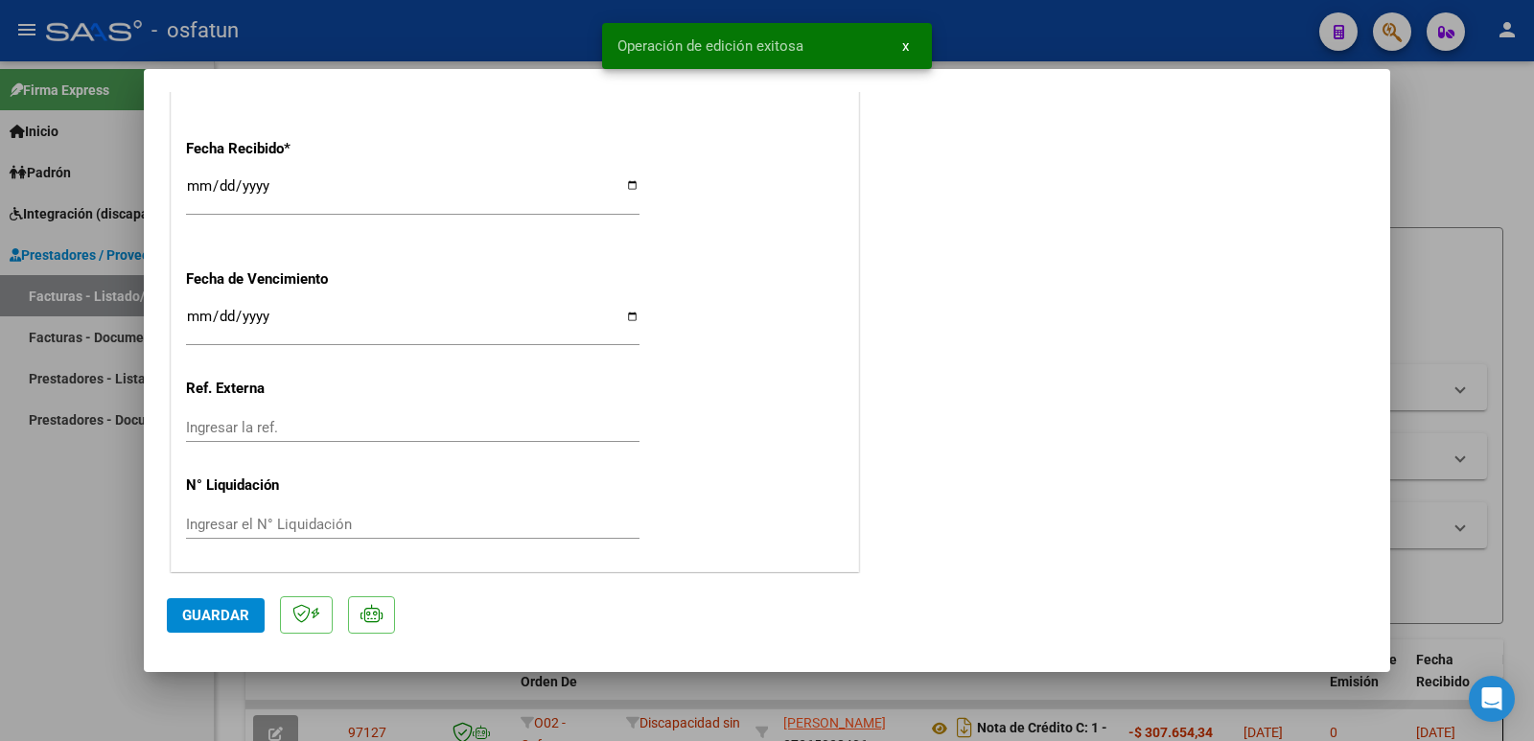
click at [228, 626] on button "Guardar" at bounding box center [216, 615] width 98 height 35
click at [229, 626] on button "Guardar" at bounding box center [216, 615] width 98 height 35
click at [230, 624] on button "Guardar" at bounding box center [216, 615] width 98 height 35
click at [231, 623] on span "Guardar" at bounding box center [215, 615] width 67 height 17
click at [52, 586] on div at bounding box center [767, 370] width 1534 height 741
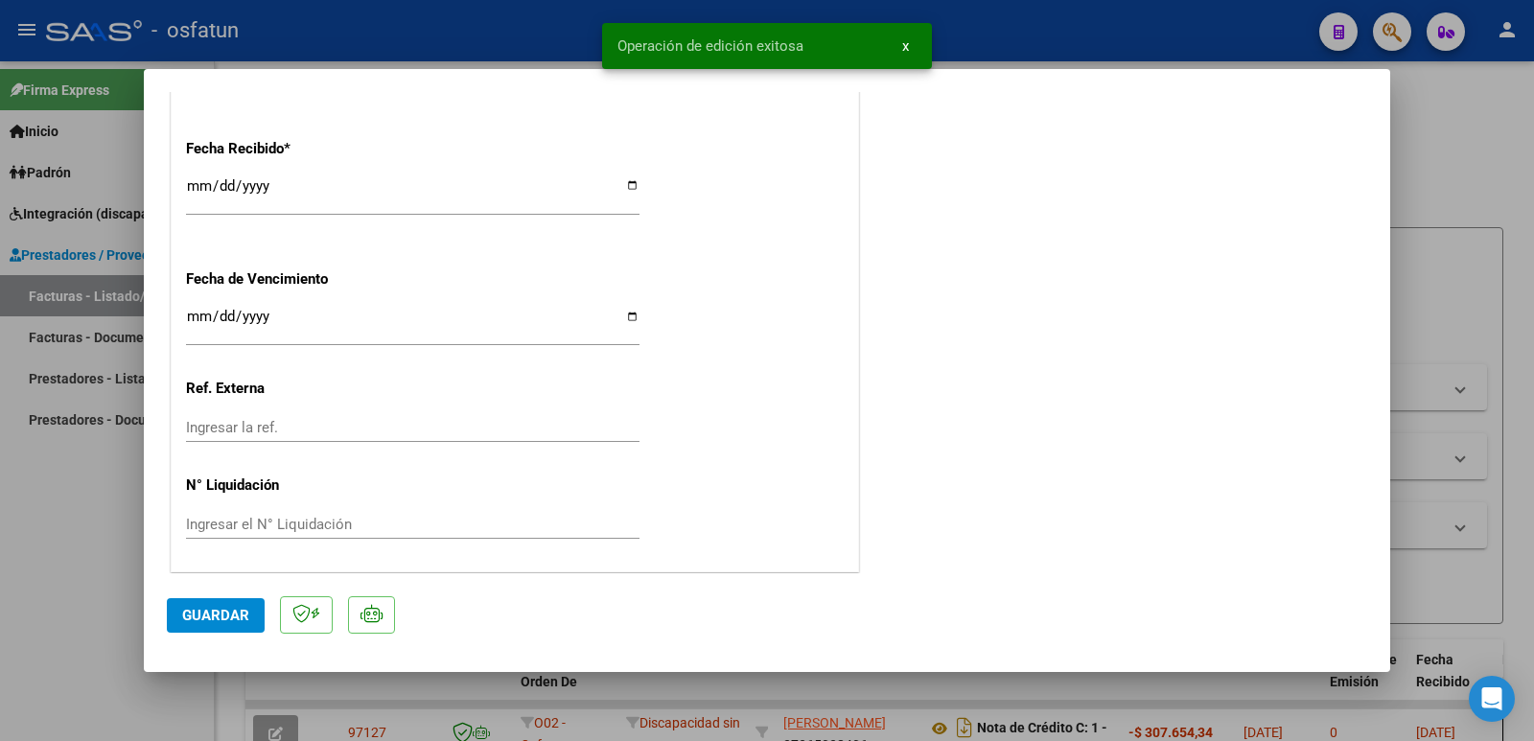
type input "$ 0,00"
